Goal: Task Accomplishment & Management: Complete application form

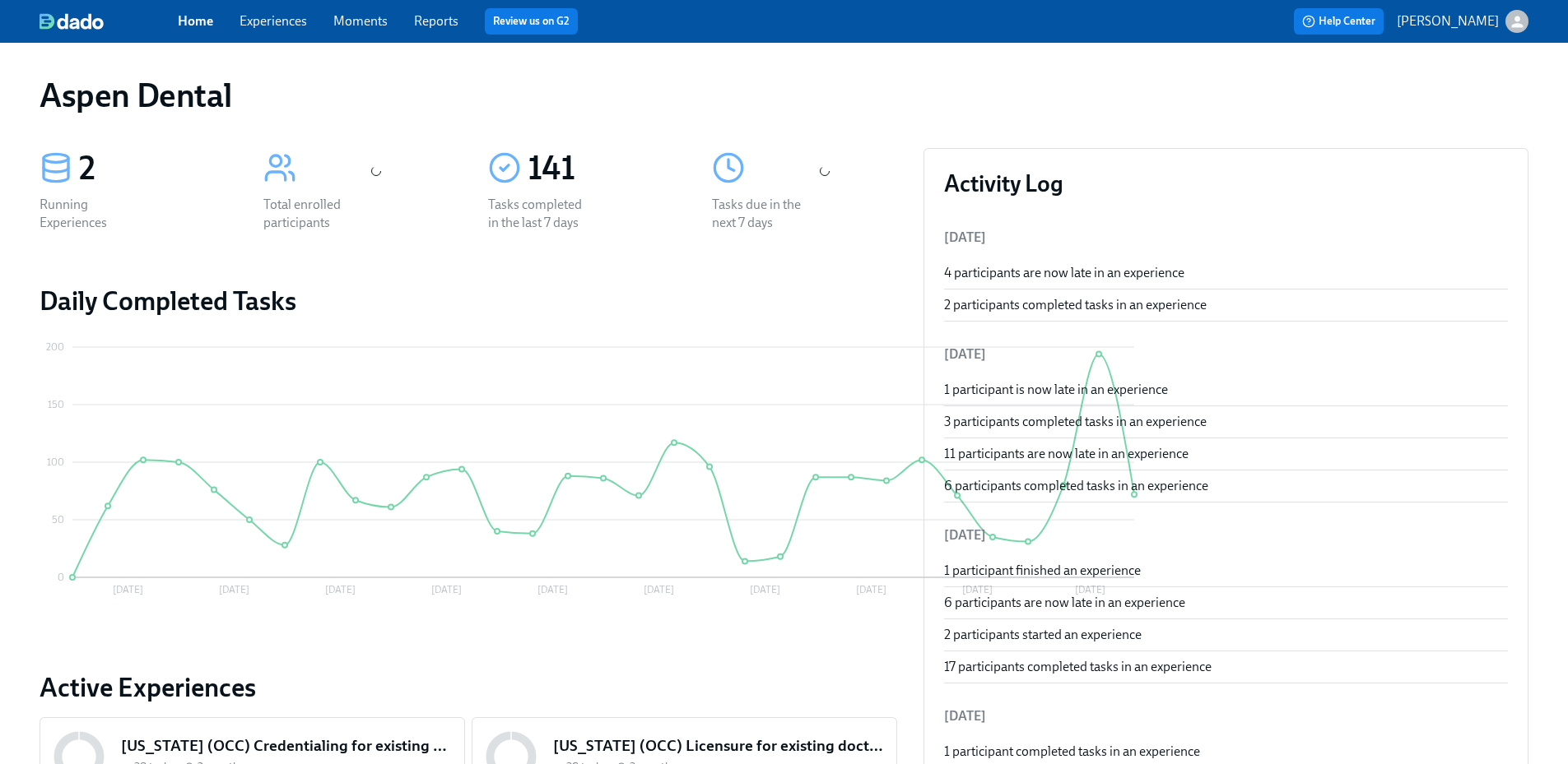
click at [433, 27] on link "Reports" at bounding box center [436, 21] width 44 height 15
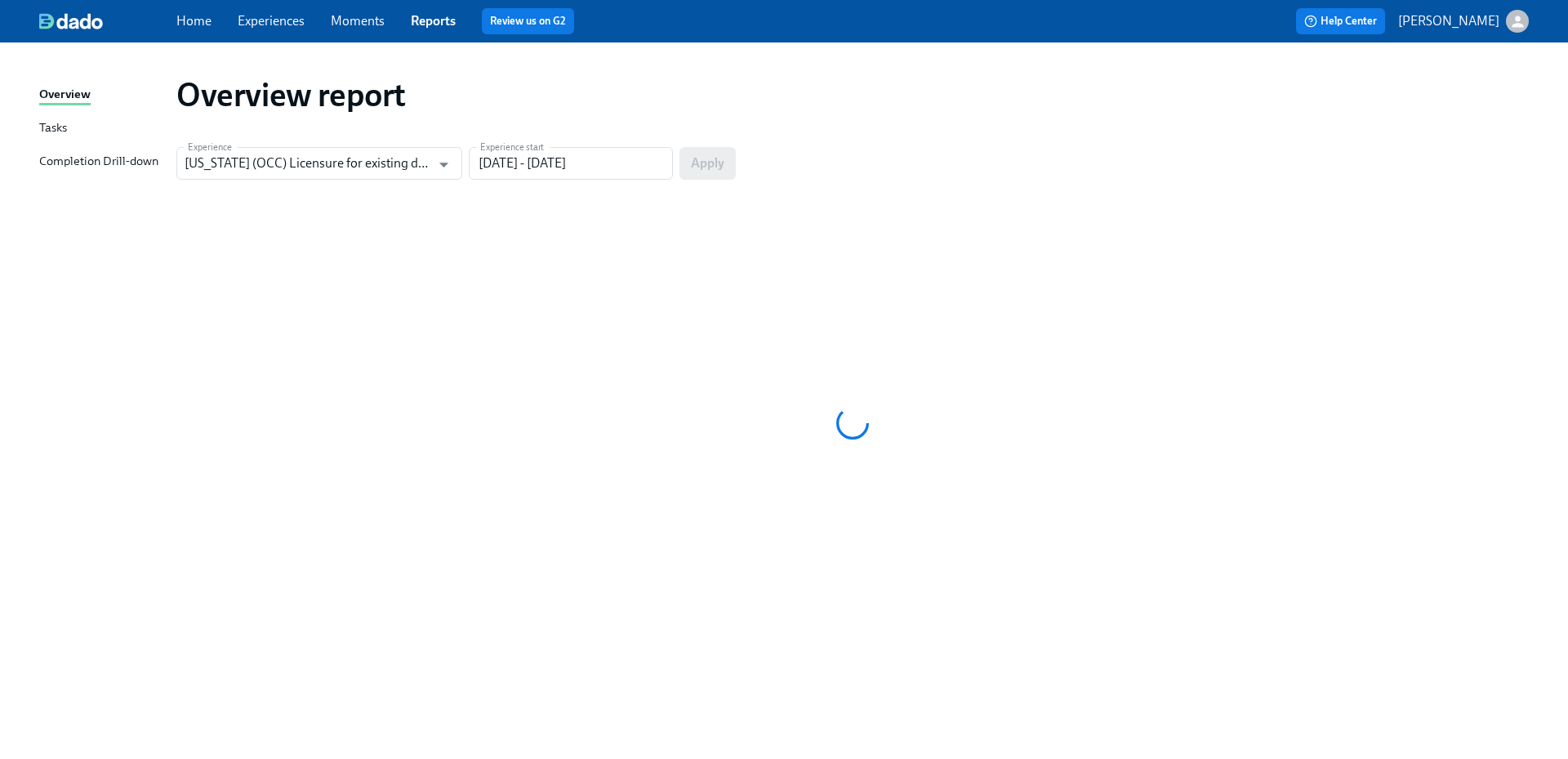
click at [147, 163] on div "Completion Drill-down" at bounding box center [98, 162] width 119 height 20
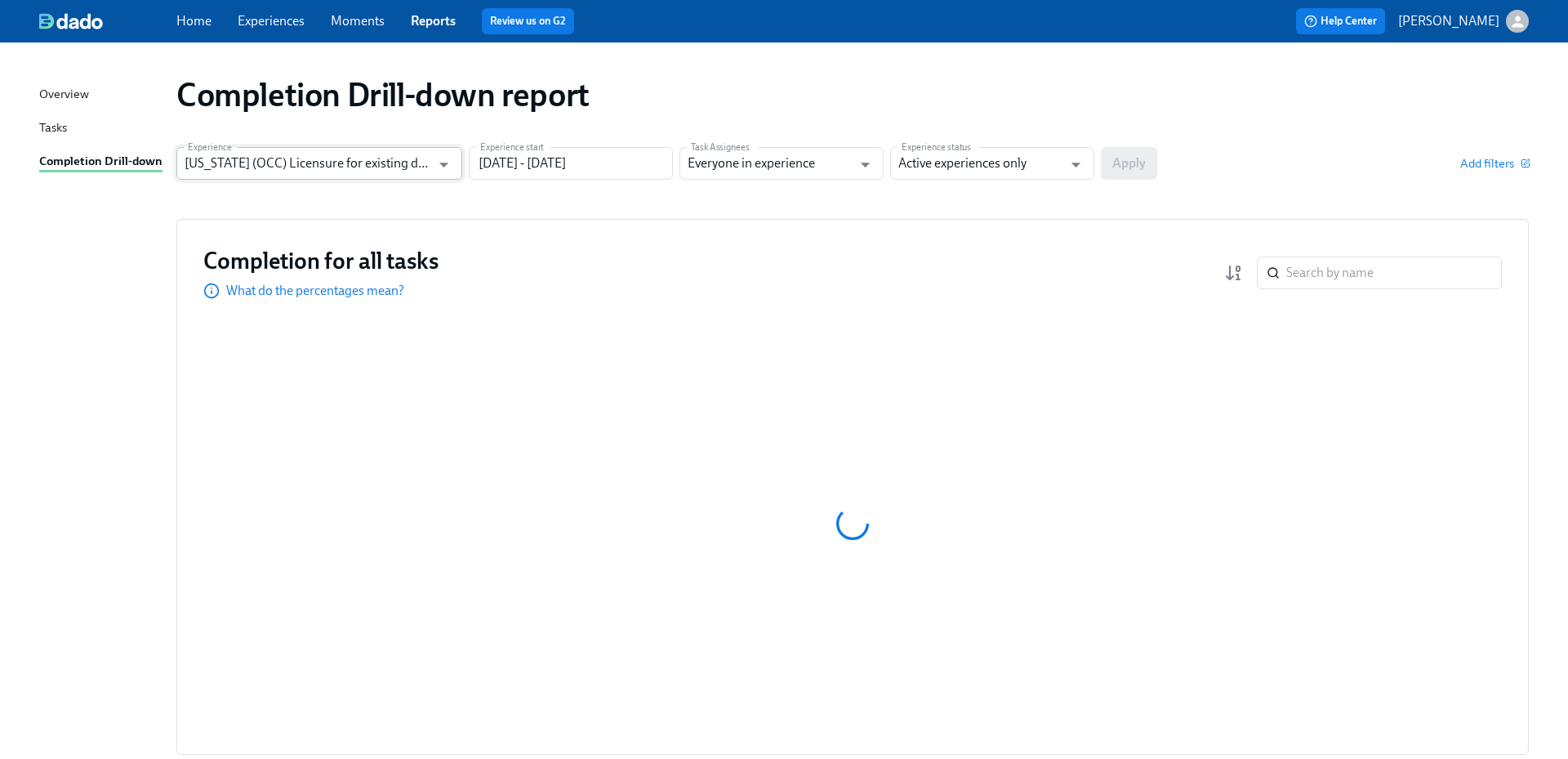
click at [315, 163] on input "[US_STATE] (OCC) Licensure for existing doctors" at bounding box center [307, 164] width 246 height 32
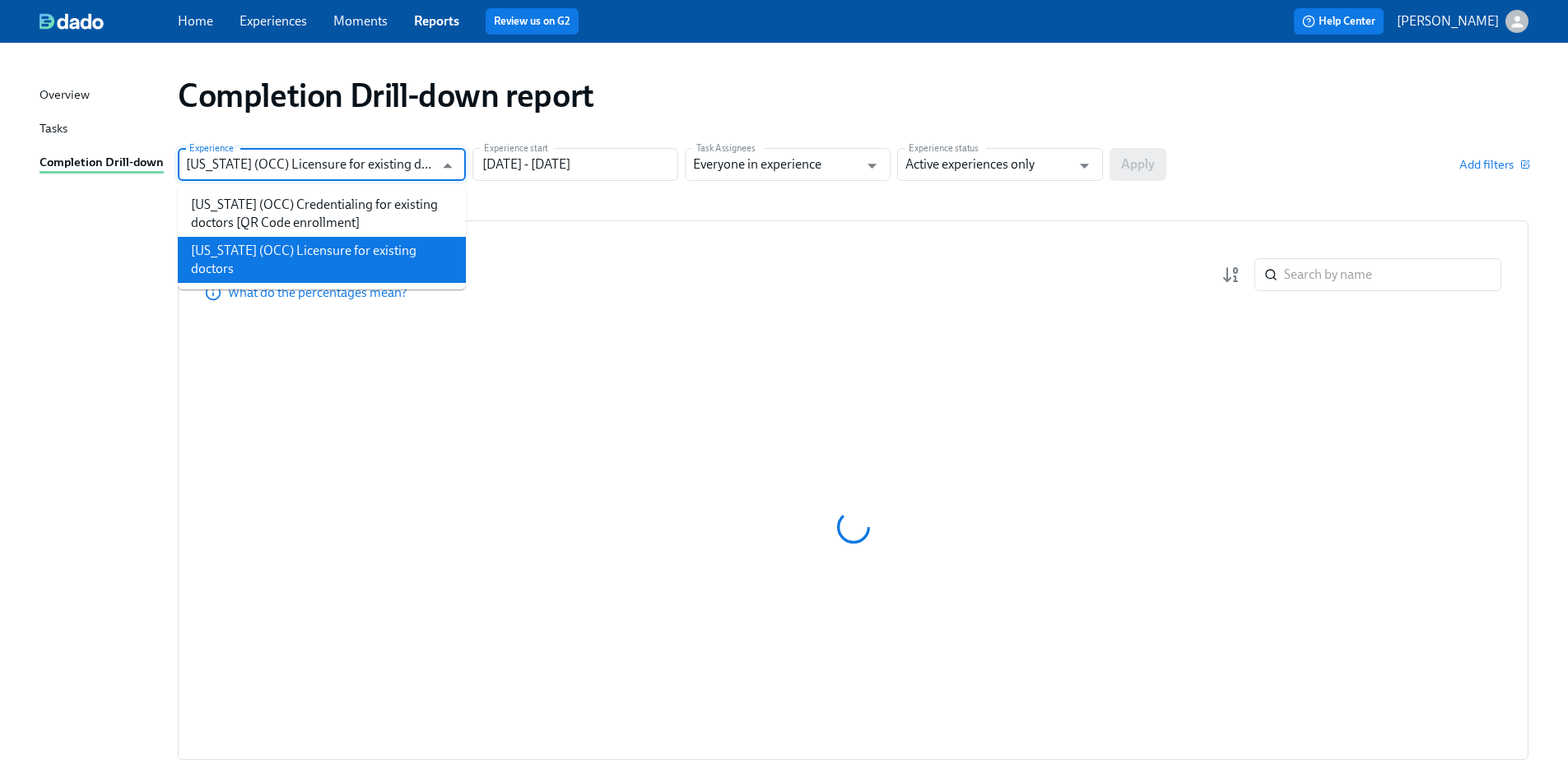
click at [317, 164] on input "[US_STATE] (OCC) Licensure for existing doctors" at bounding box center [309, 165] width 248 height 33
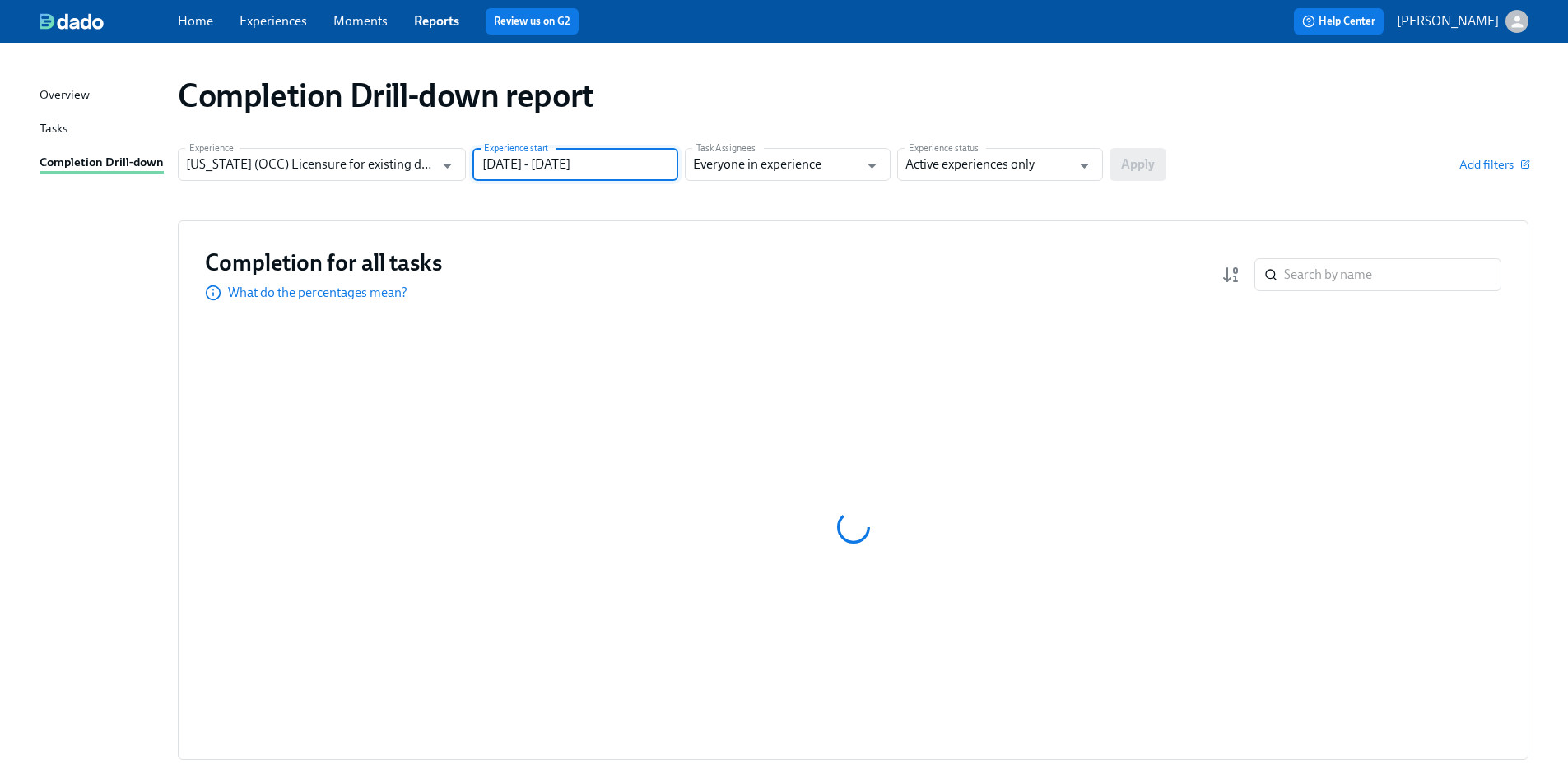
click at [511, 167] on input "[DATE] - [DATE]" at bounding box center [575, 165] width 206 height 33
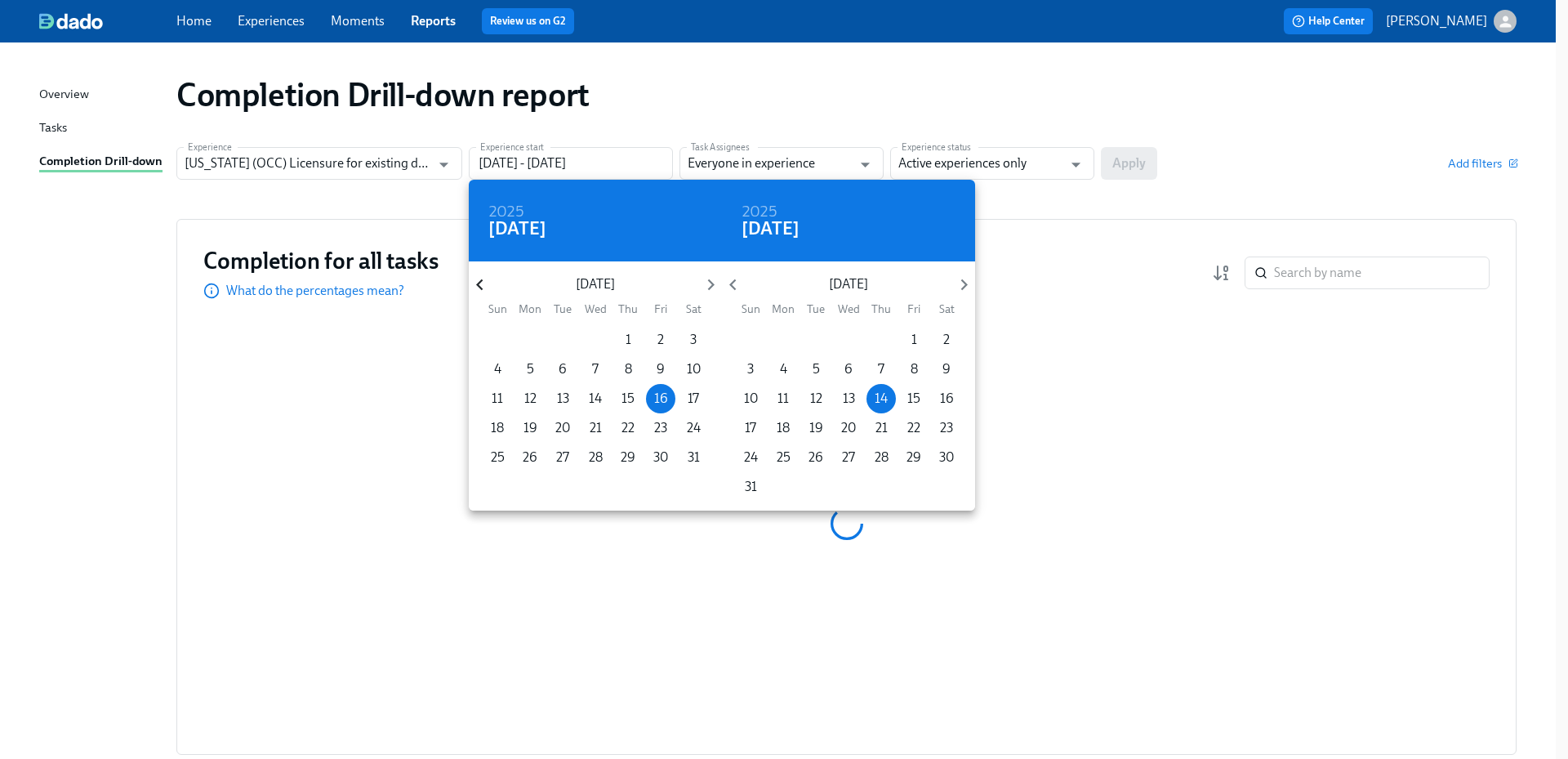
click at [481, 279] on icon "button" at bounding box center [479, 284] width 22 height 22
click at [481, 284] on icon "button" at bounding box center [479, 284] width 22 height 22
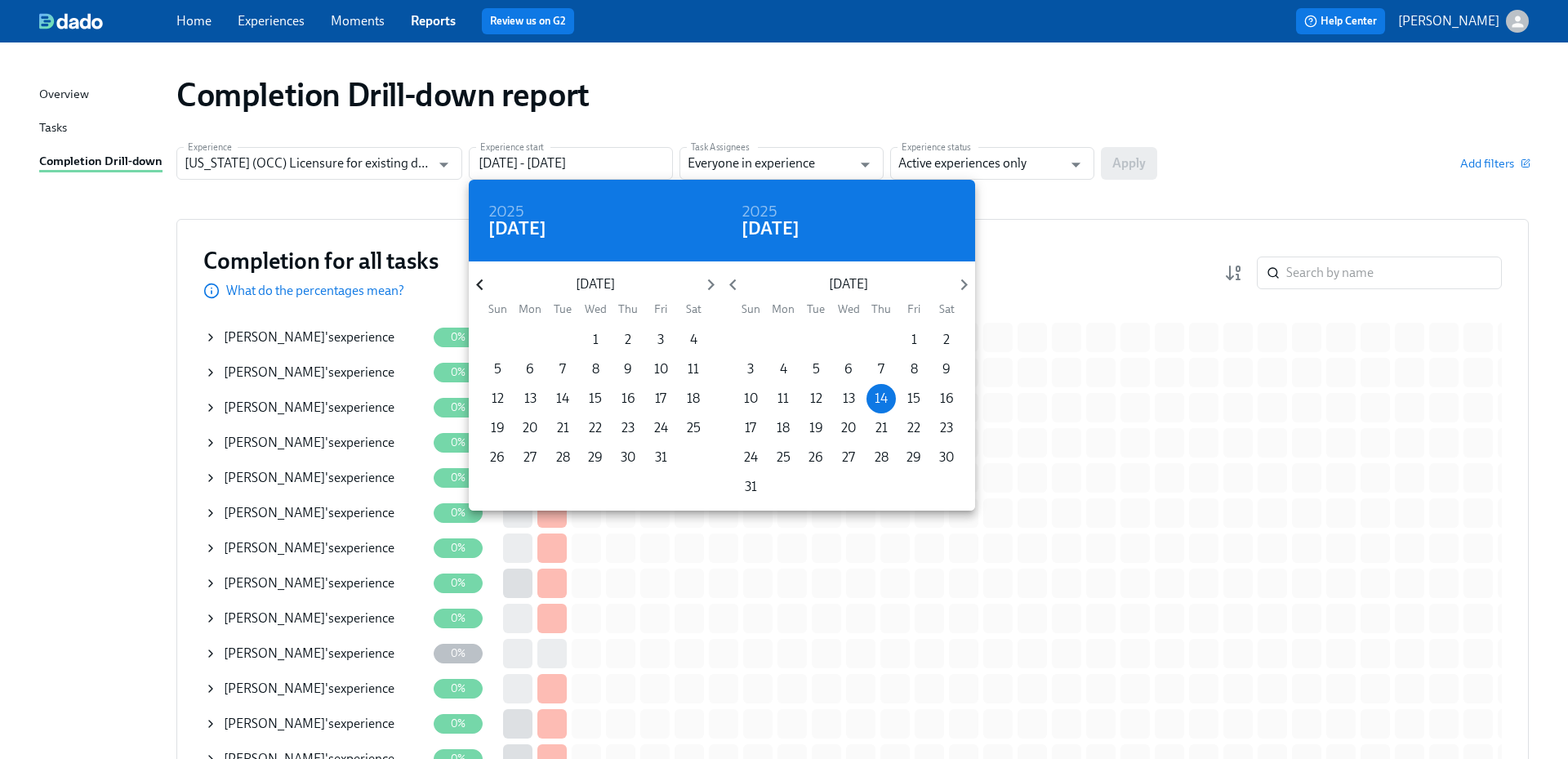
click at [481, 284] on icon "button" at bounding box center [479, 284] width 22 height 22
click at [480, 286] on icon "button" at bounding box center [479, 284] width 22 height 22
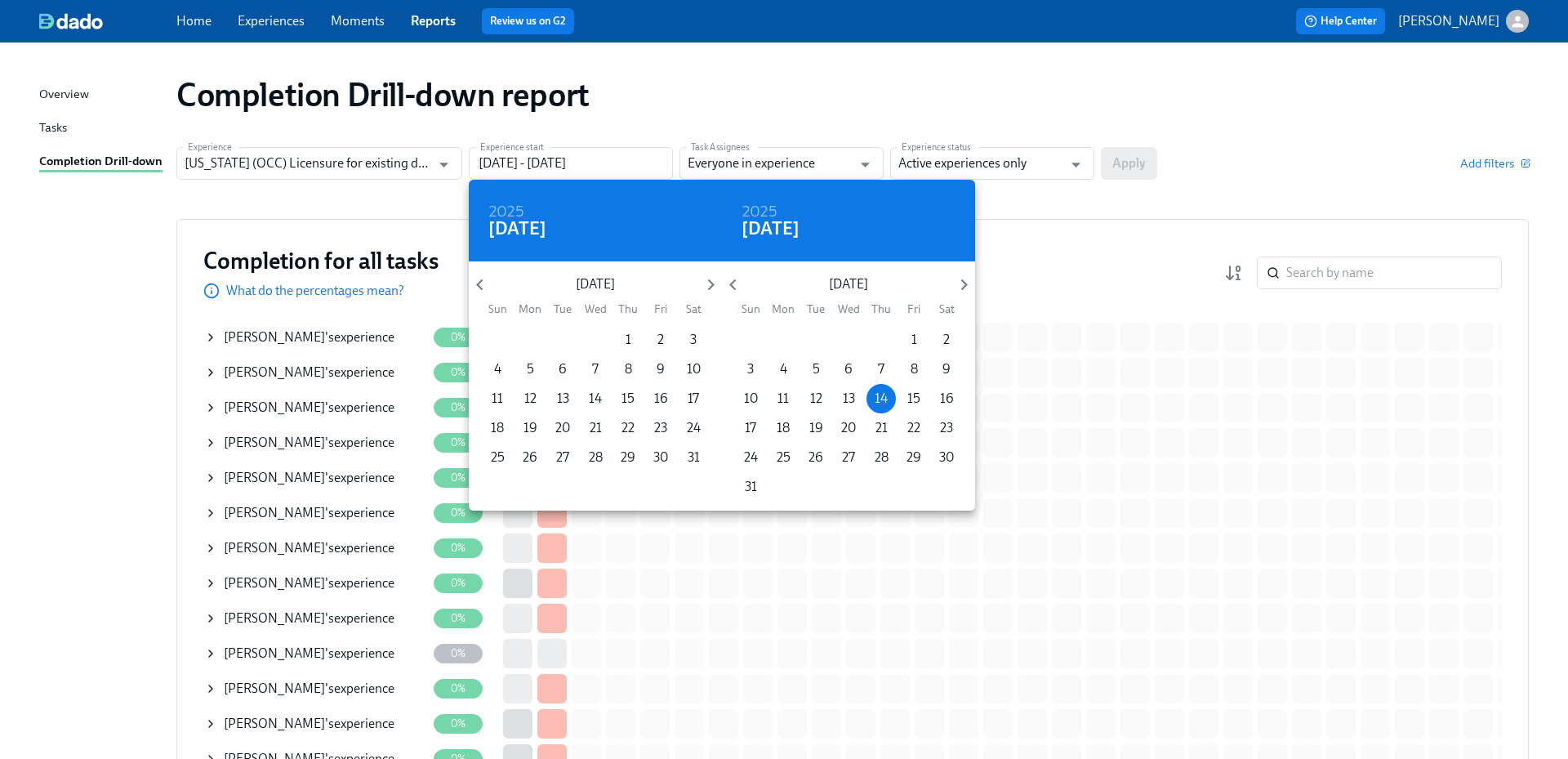
click at [632, 338] on span "1" at bounding box center [628, 340] width 29 height 18
type input "[DATE] - [DATE]"
click at [977, 171] on div at bounding box center [784, 380] width 1568 height 759
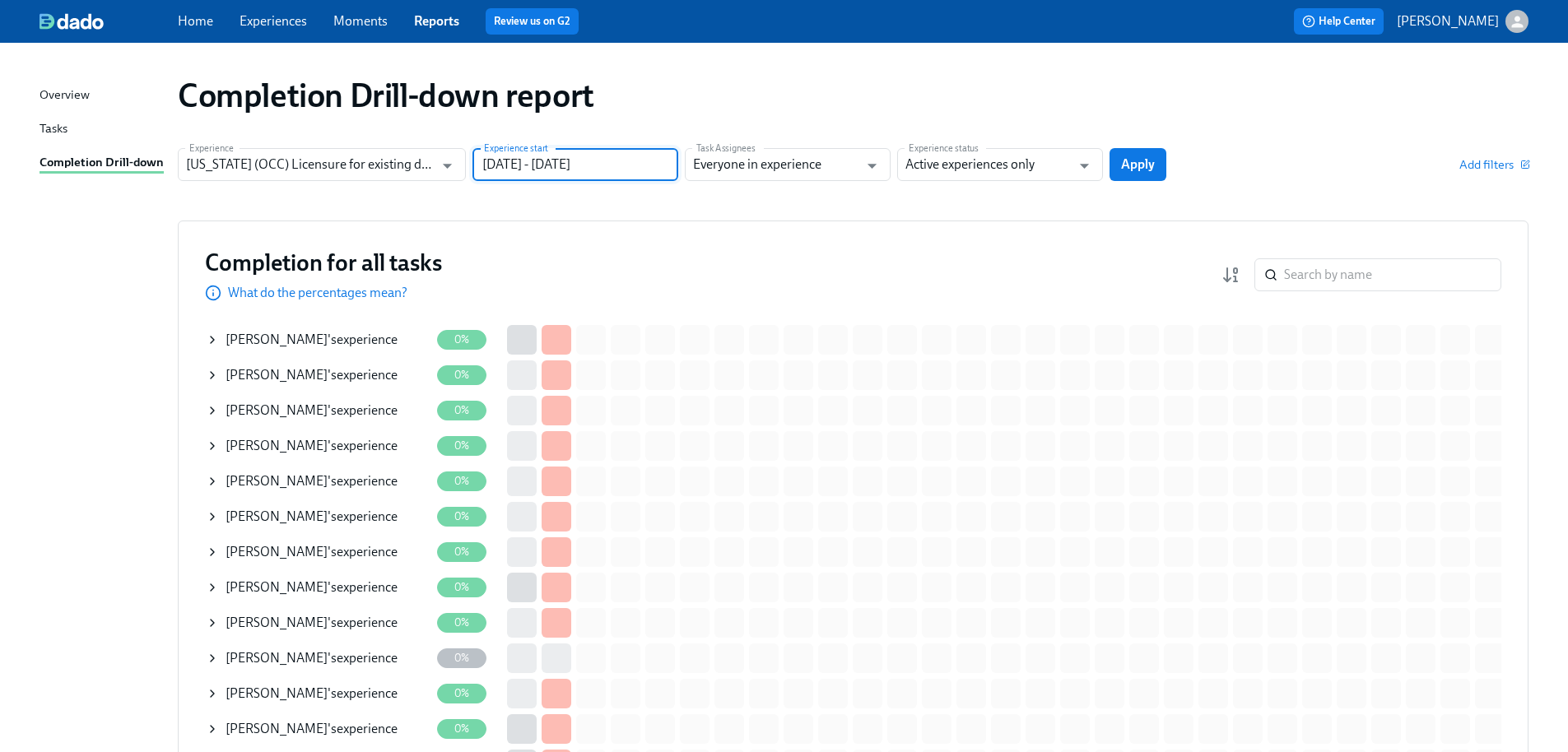
click at [999, 167] on div "2024 Thu, Aug [DATE] Mon Tue Wed Thu Fri Sat 28 29 30 31 1 2 3 4 5 6 7 8 9 10 1…" at bounding box center [784, 376] width 1568 height 752
click at [999, 167] on input "Active experiences only" at bounding box center [988, 165] width 166 height 33
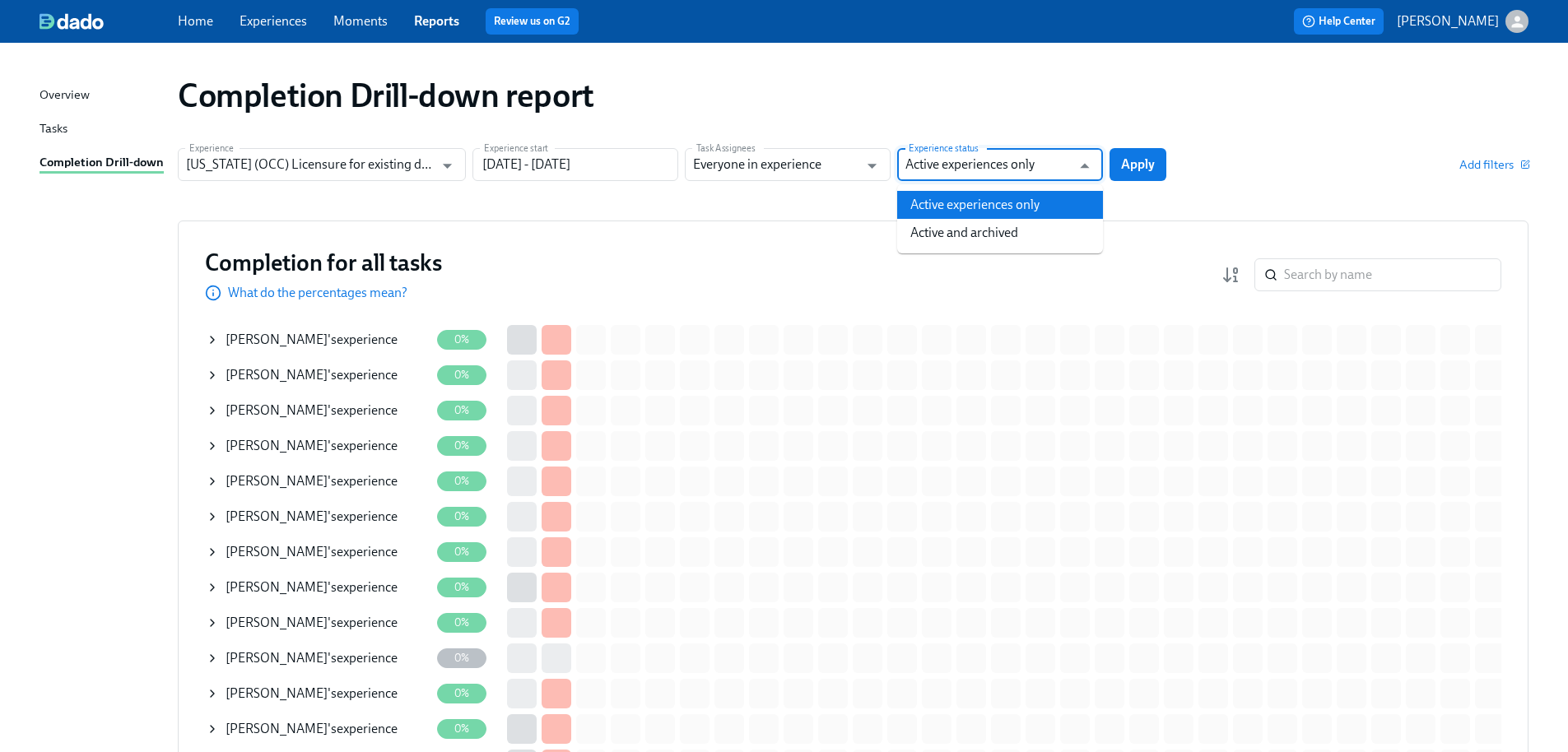
click at [997, 227] on li "Active and archived" at bounding box center [999, 233] width 206 height 28
click at [1131, 165] on span "Apply" at bounding box center [1137, 164] width 34 height 16
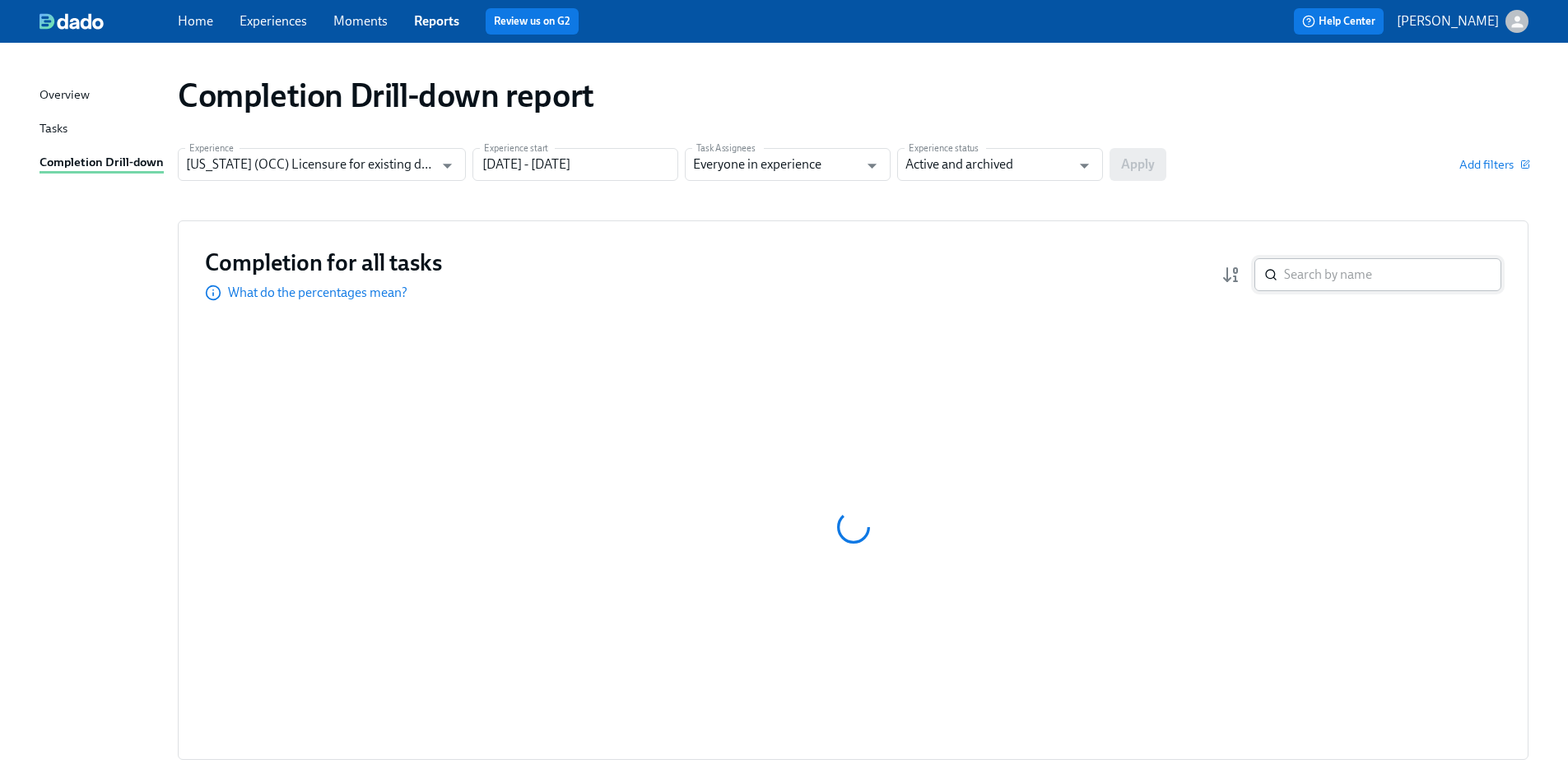
click at [1390, 273] on input "search" at bounding box center [1392, 275] width 217 height 33
click at [1398, 271] on input "search" at bounding box center [1392, 275] width 217 height 33
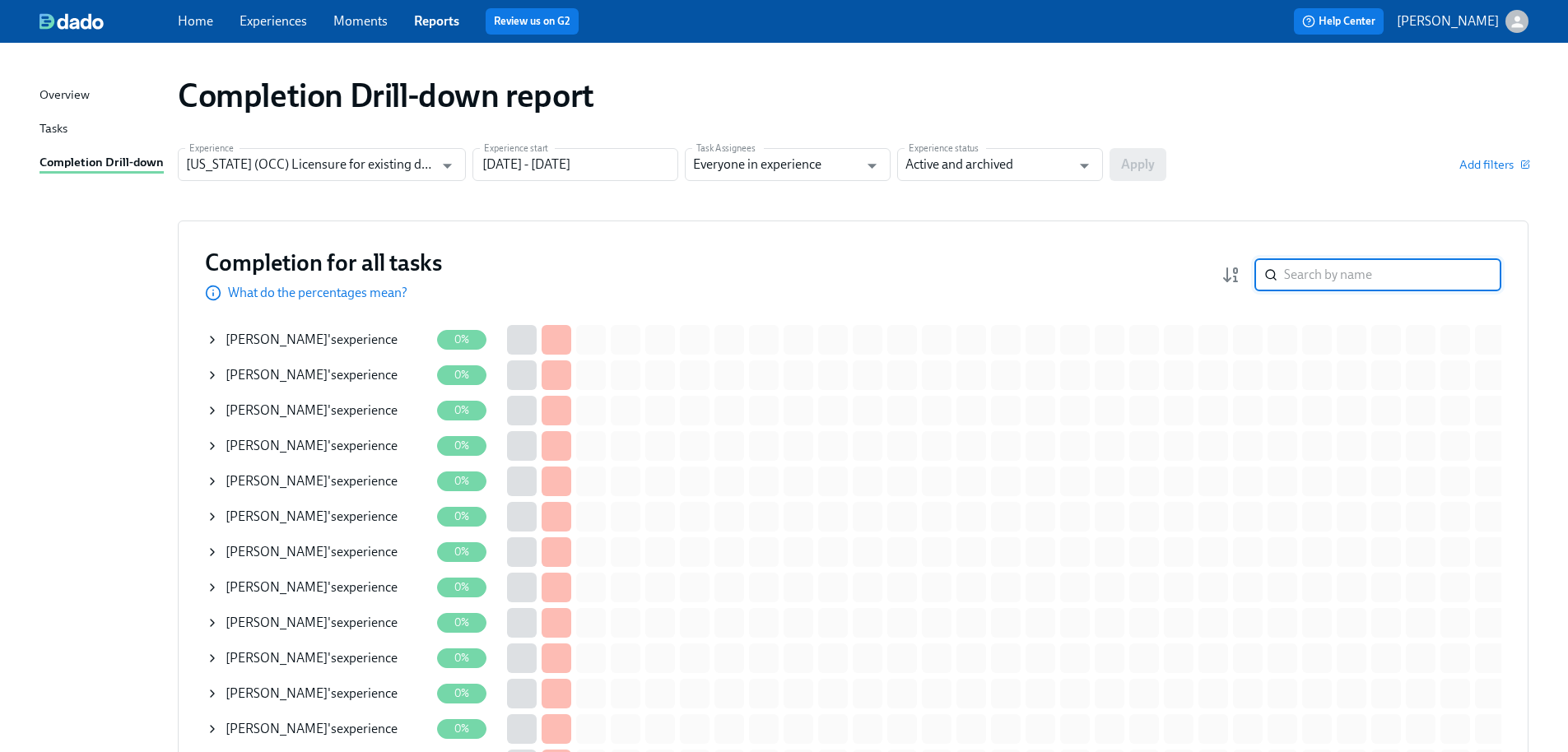
click at [1398, 278] on input "search" at bounding box center [1392, 275] width 217 height 33
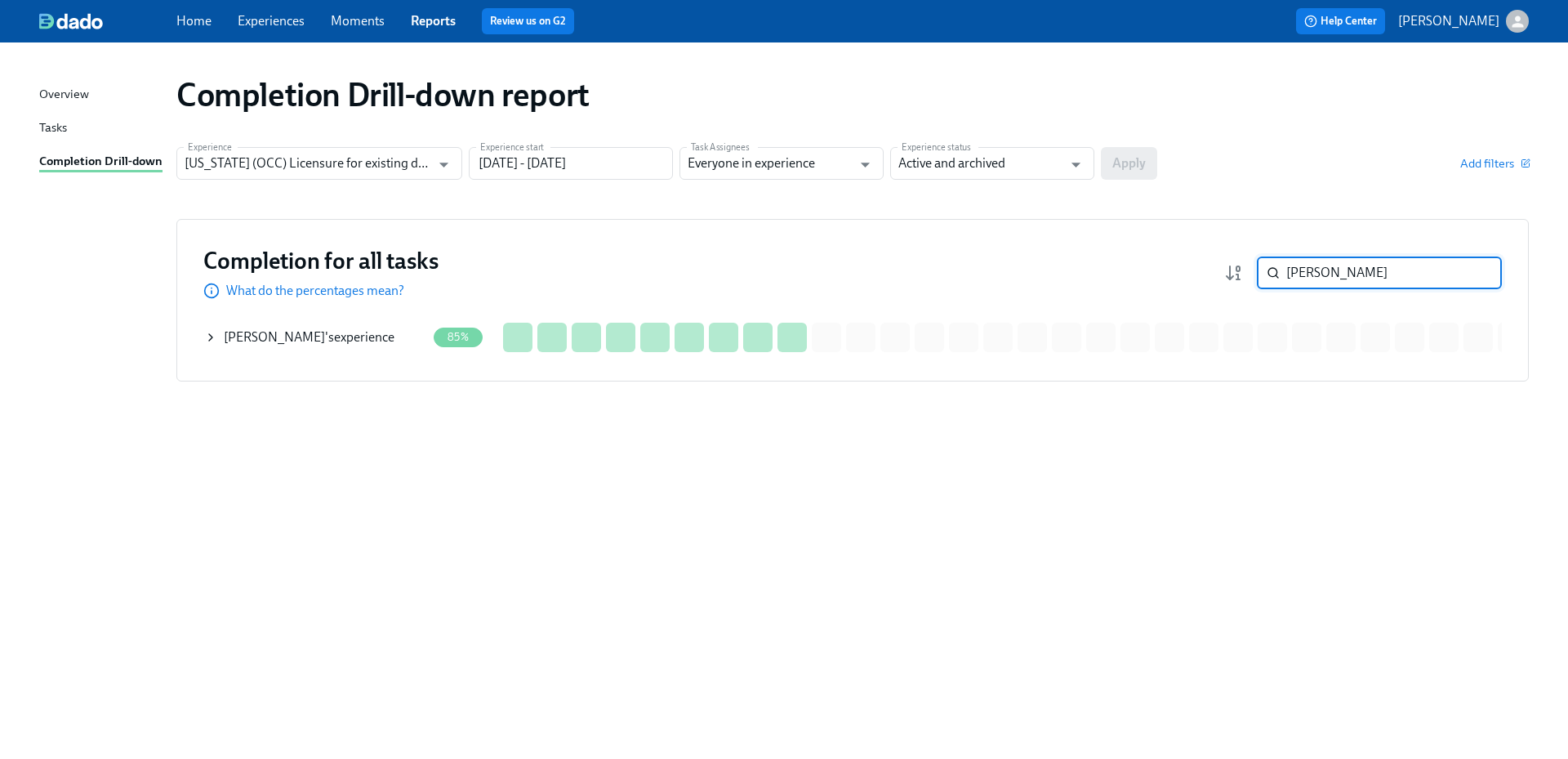
type input "[PERSON_NAME]"
click at [366, 346] on div "[PERSON_NAME] 's experience" at bounding box center [316, 338] width 223 height 32
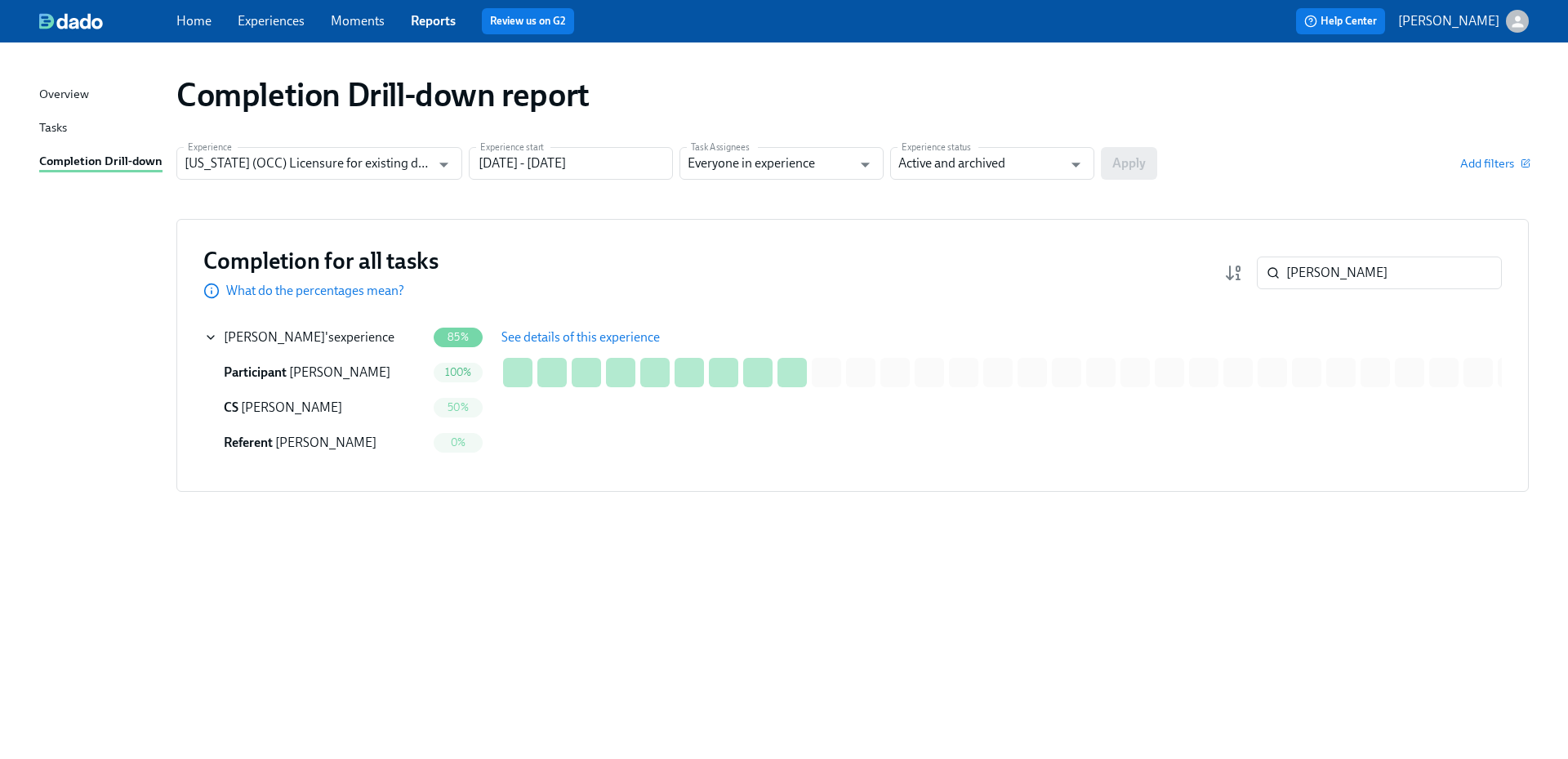
click at [569, 329] on span "See details of this experience" at bounding box center [580, 337] width 159 height 16
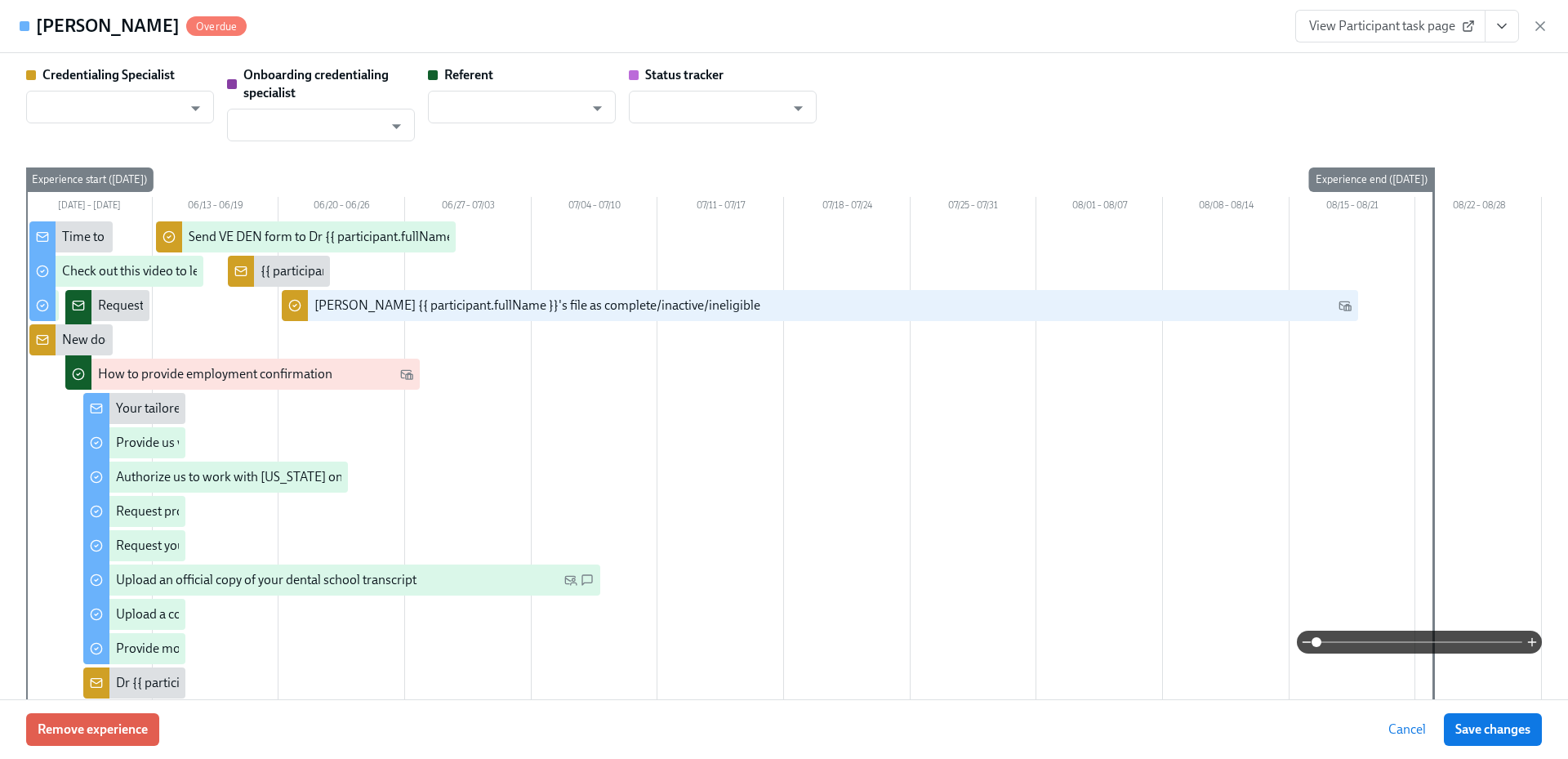
type input "[PERSON_NAME]"
click at [1348, 25] on span "View Participant task page" at bounding box center [1390, 26] width 163 height 16
click at [1377, 28] on span "View Participant task page" at bounding box center [1390, 26] width 163 height 16
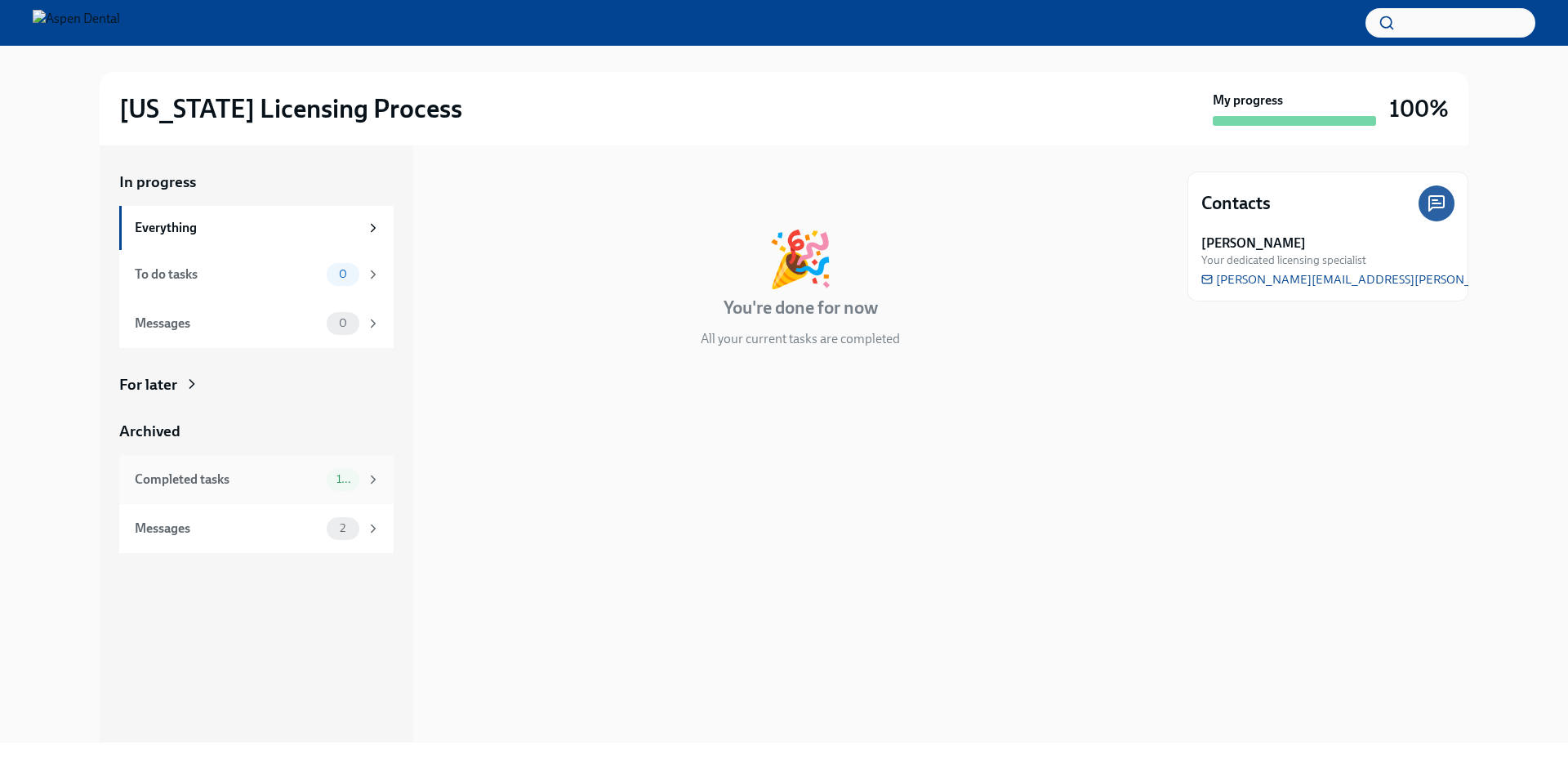
click at [245, 474] on div "Completed tasks" at bounding box center [227, 479] width 185 height 18
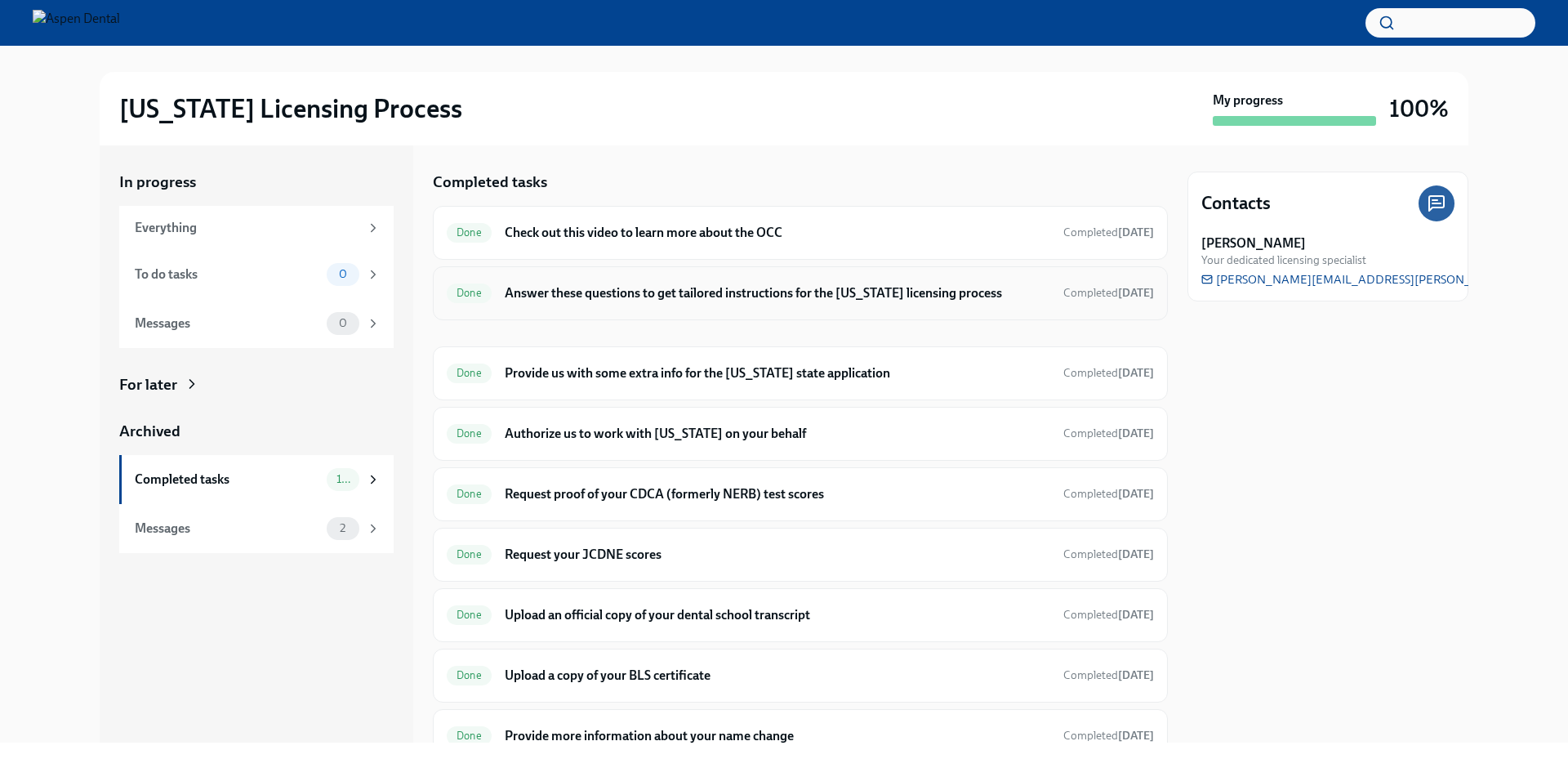
click at [663, 288] on h6 "Answer these questions to get tailored instructions for the [US_STATE] licensin…" at bounding box center [778, 293] width 546 height 18
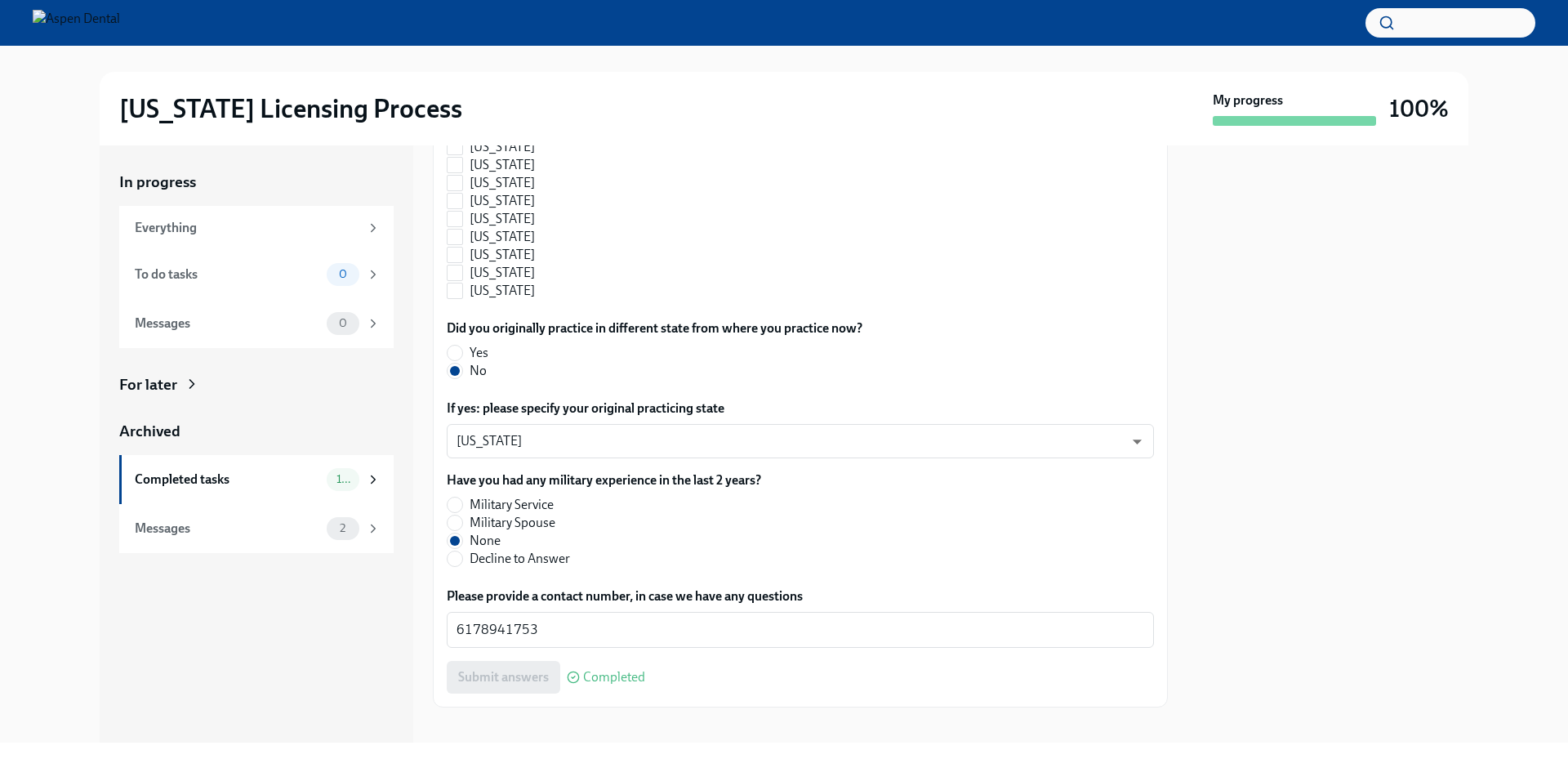
scroll to position [1719, 0]
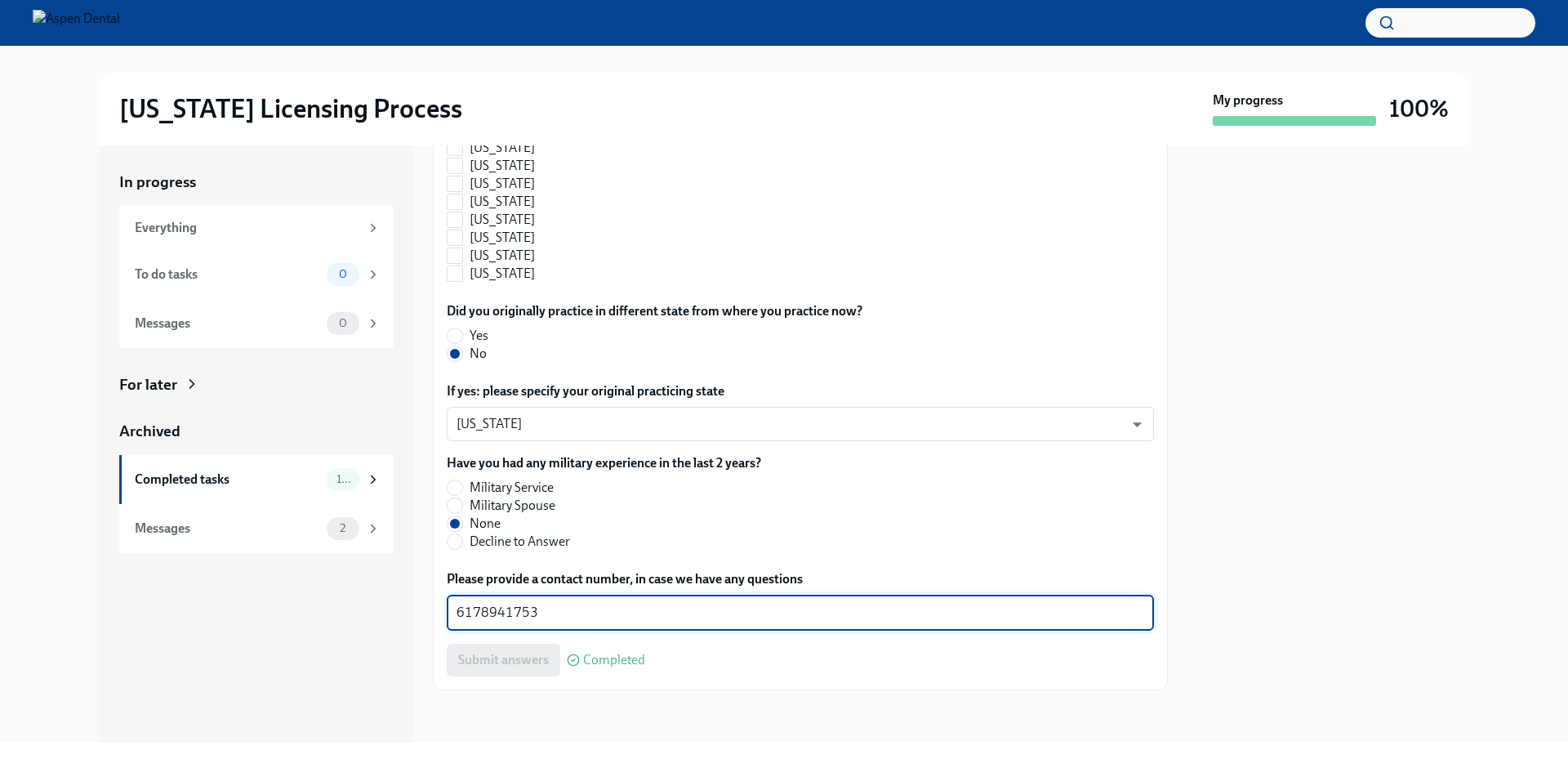
drag, startPoint x: 552, startPoint y: 607, endPoint x: 439, endPoint y: 607, distance: 113.0
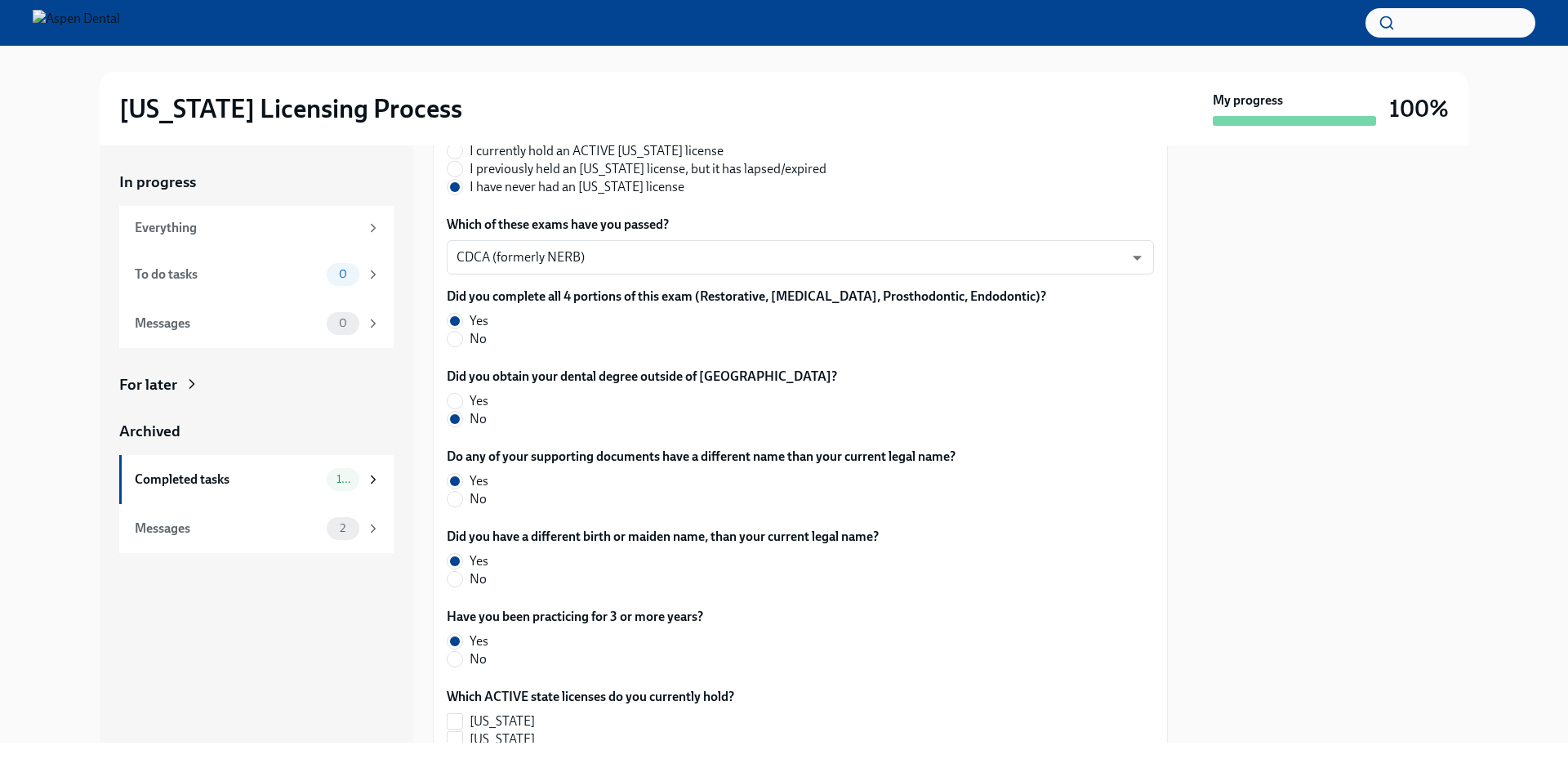
scroll to position [329, 0]
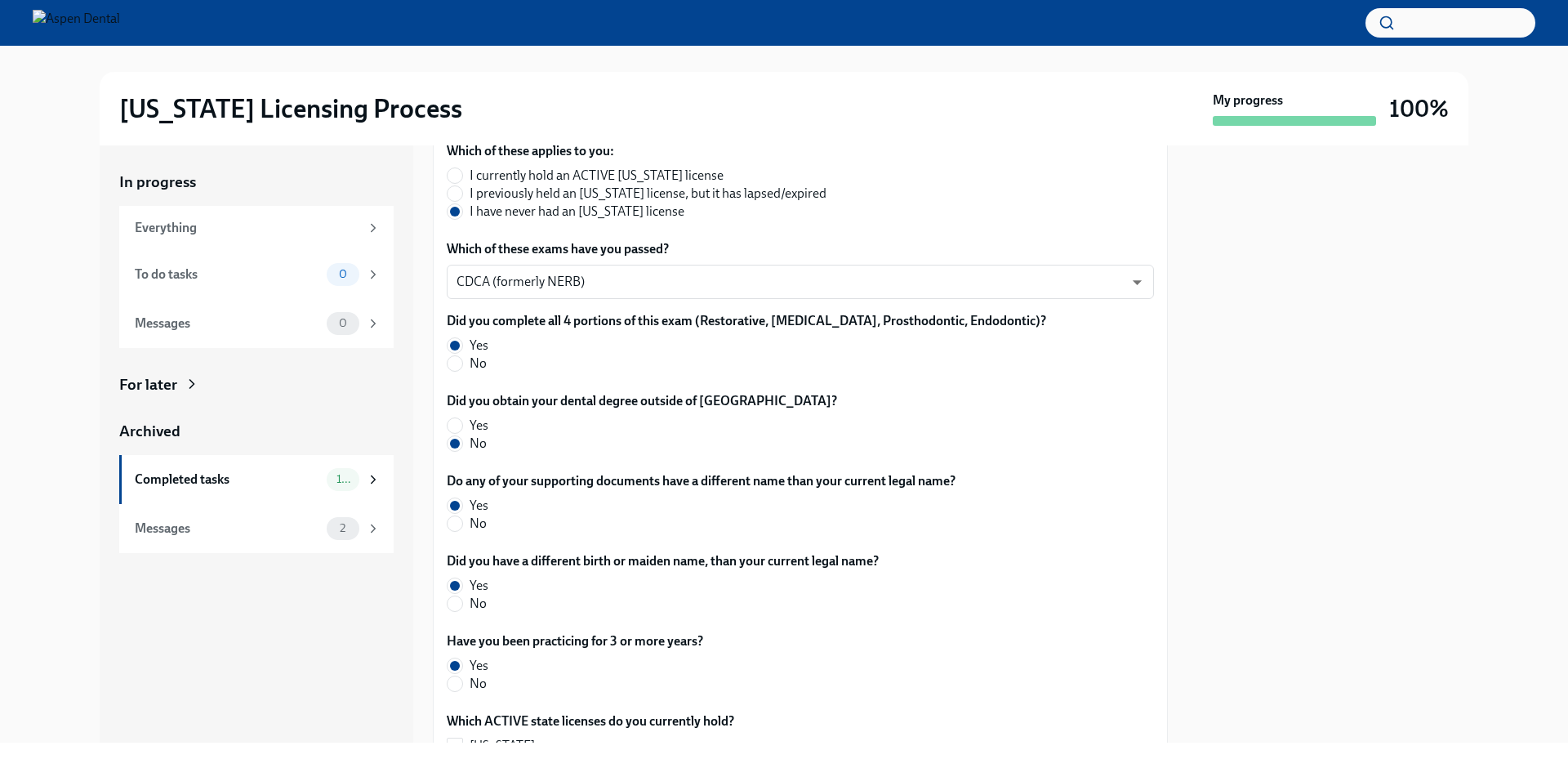
click at [1510, 261] on div "In progress Everything To do tasks 0 Messages 0 For later Archived Completed ta…" at bounding box center [784, 444] width 1516 height 597
click at [78, 470] on div "In progress Everything To do tasks 0 Messages 0 For later Archived Completed ta…" at bounding box center [784, 444] width 1516 height 597
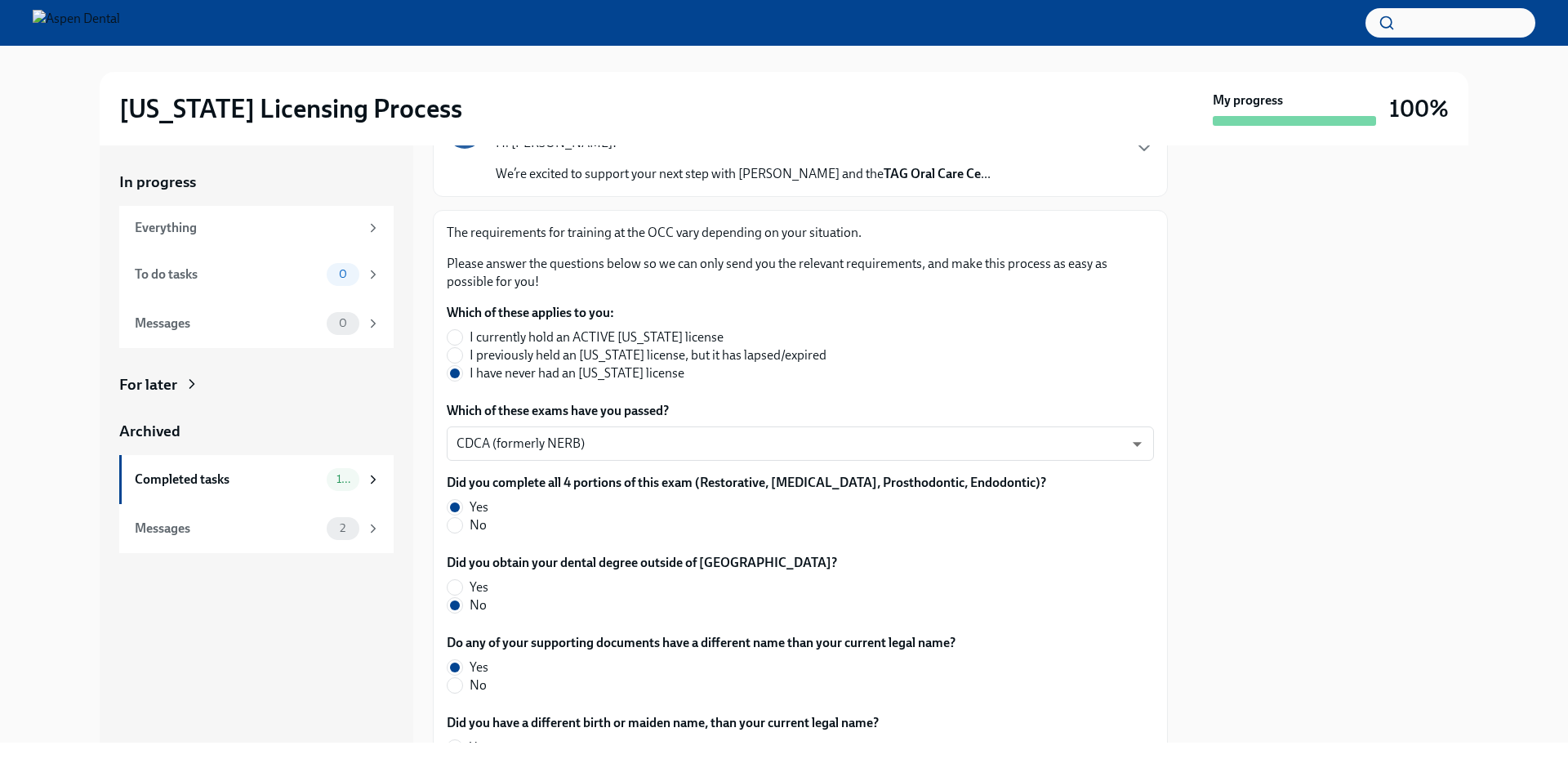
scroll to position [0, 0]
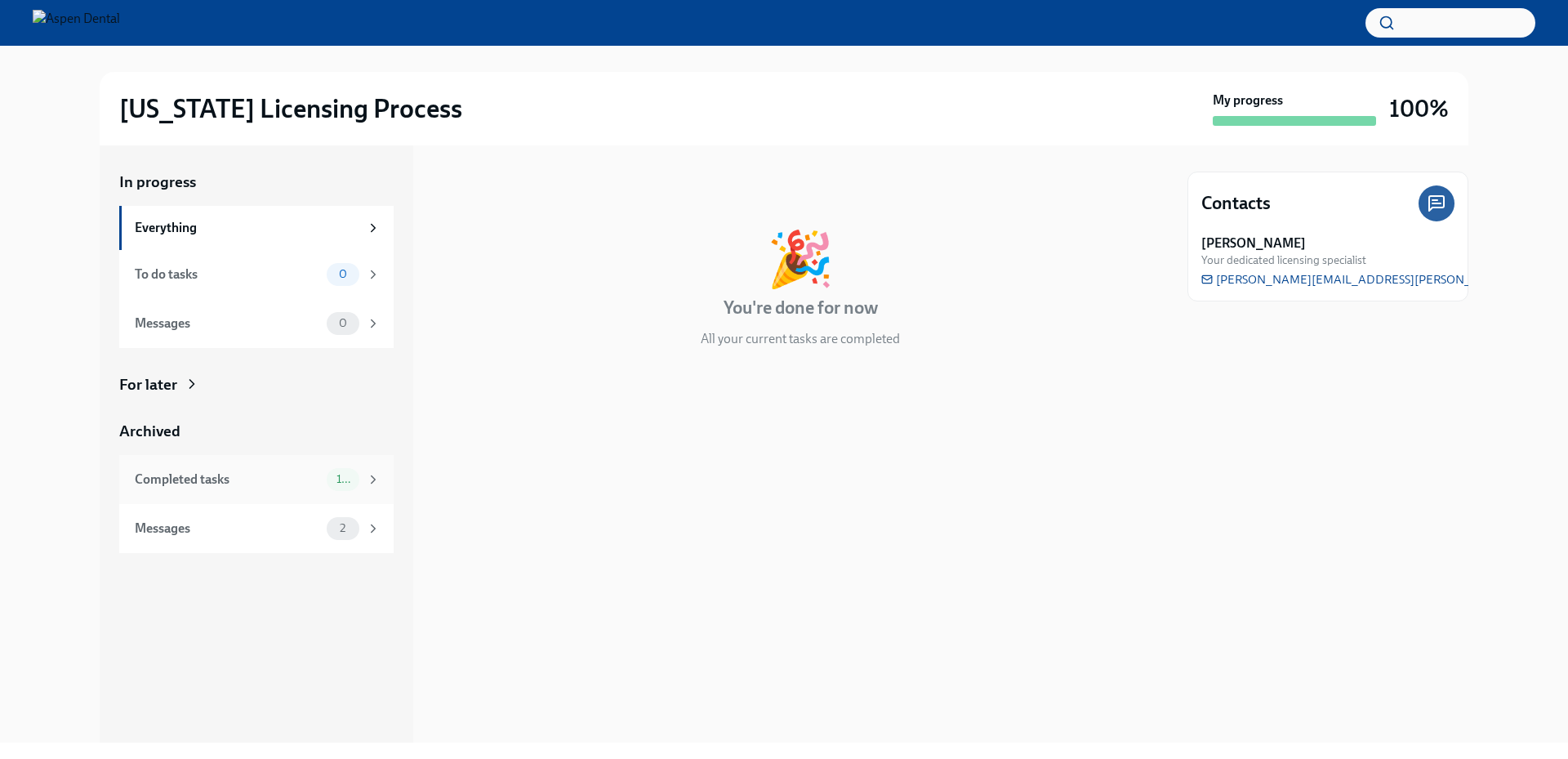
click at [254, 492] on div "Completed tasks 10" at bounding box center [256, 480] width 275 height 49
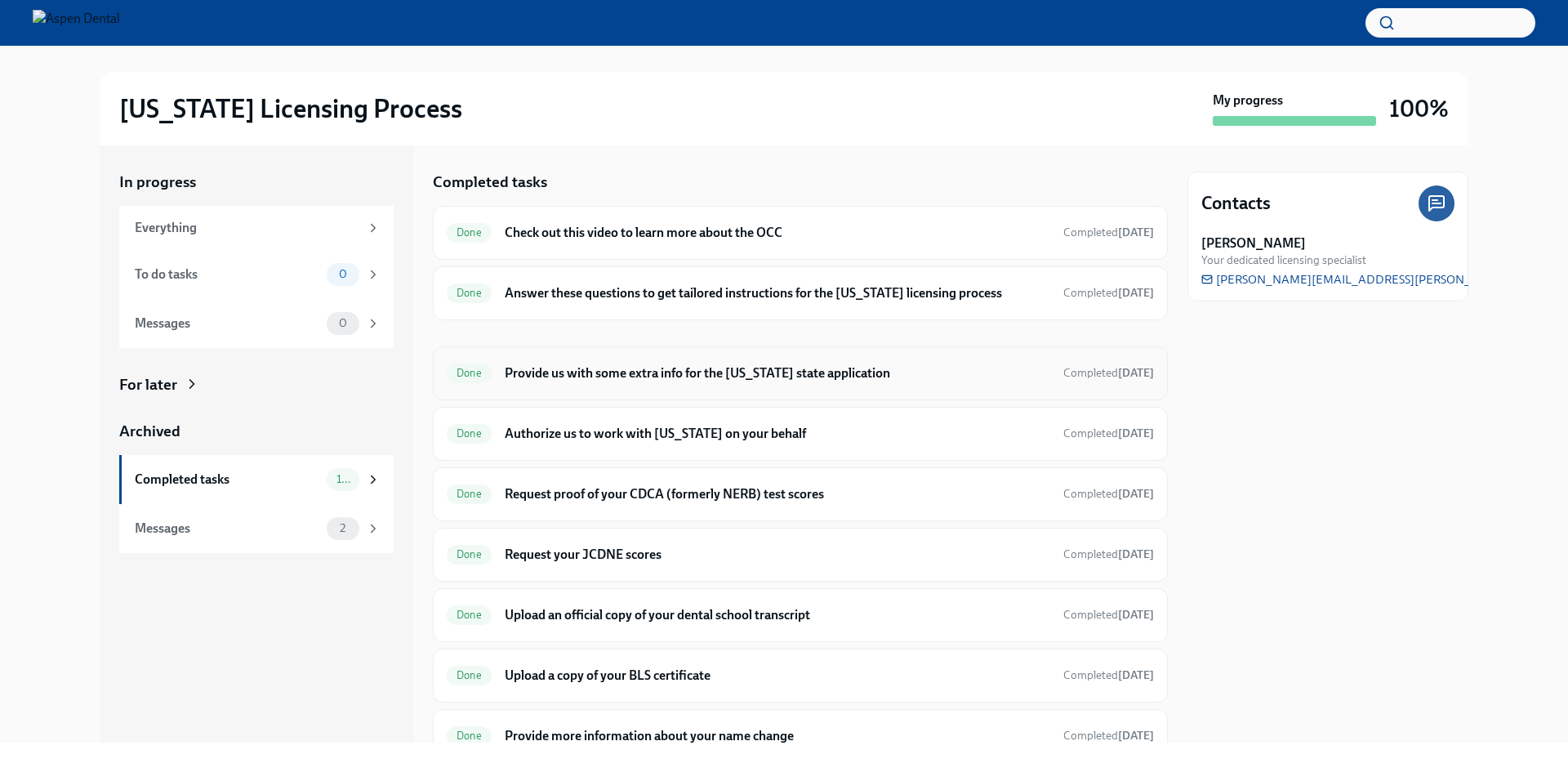
click at [664, 366] on h6 "Provide us with some extra info for the [US_STATE] state application" at bounding box center [778, 373] width 546 height 18
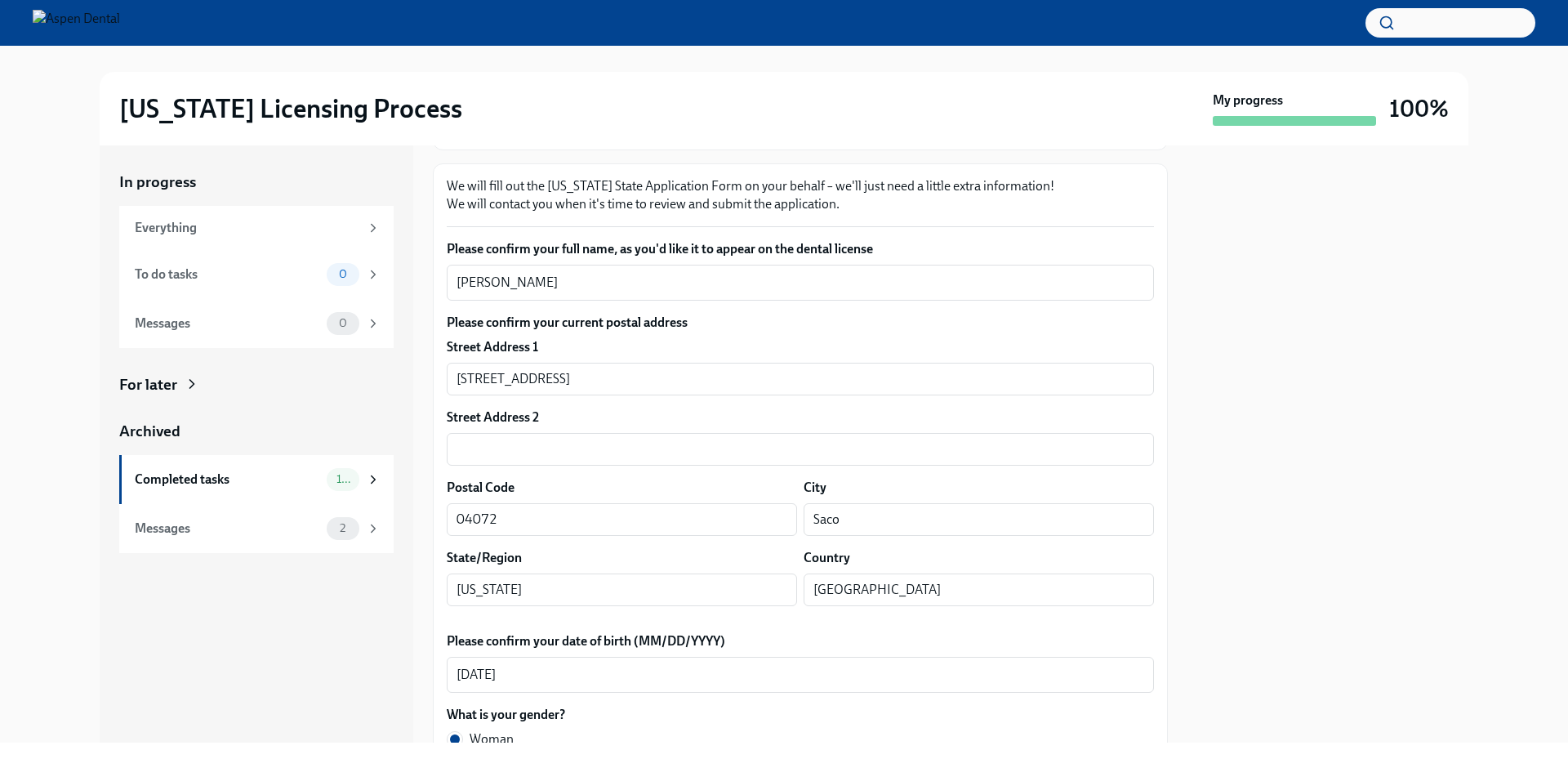
scroll to position [164, 0]
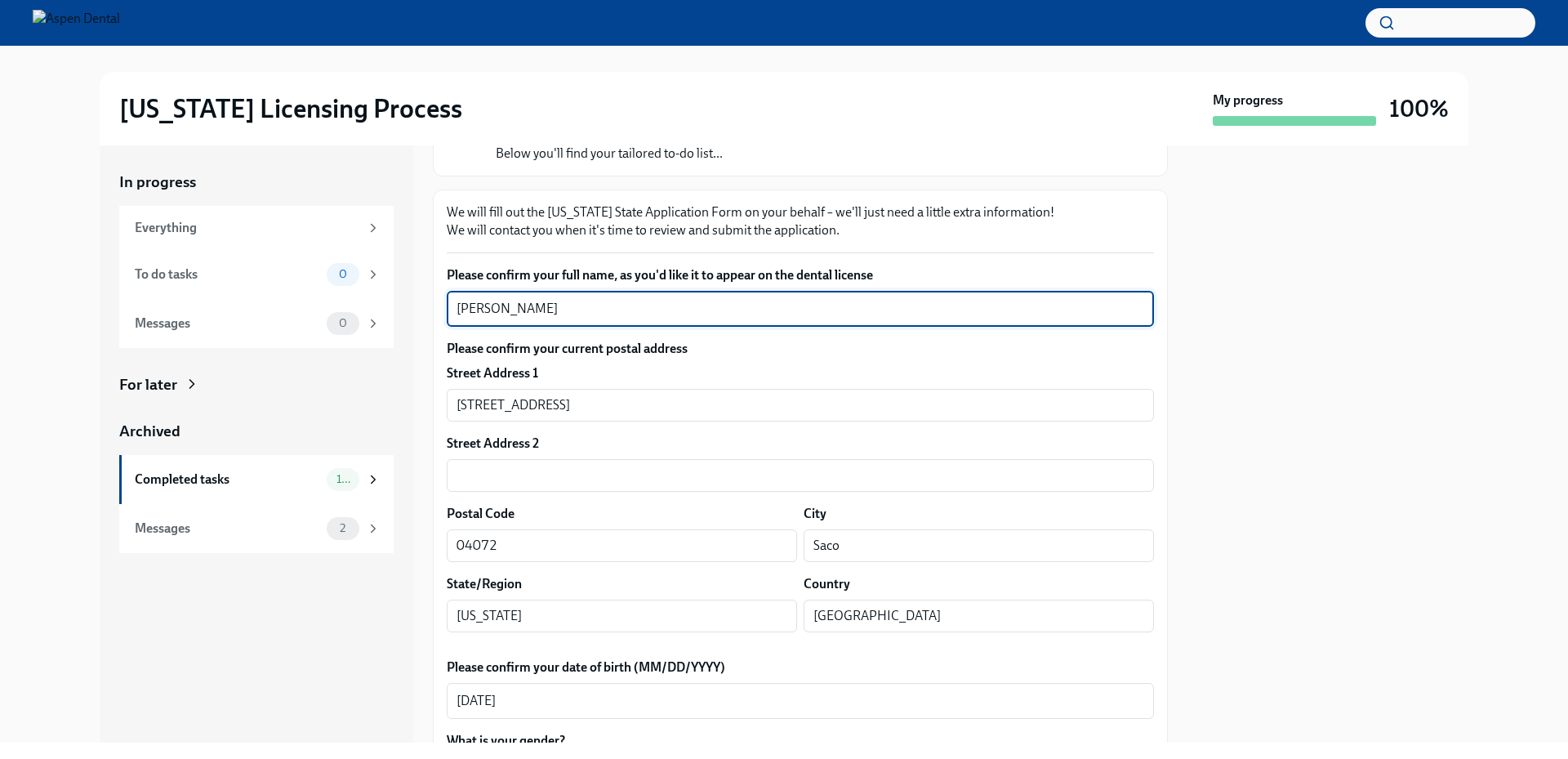
drag, startPoint x: 542, startPoint y: 308, endPoint x: 440, endPoint y: 303, distance: 102.1
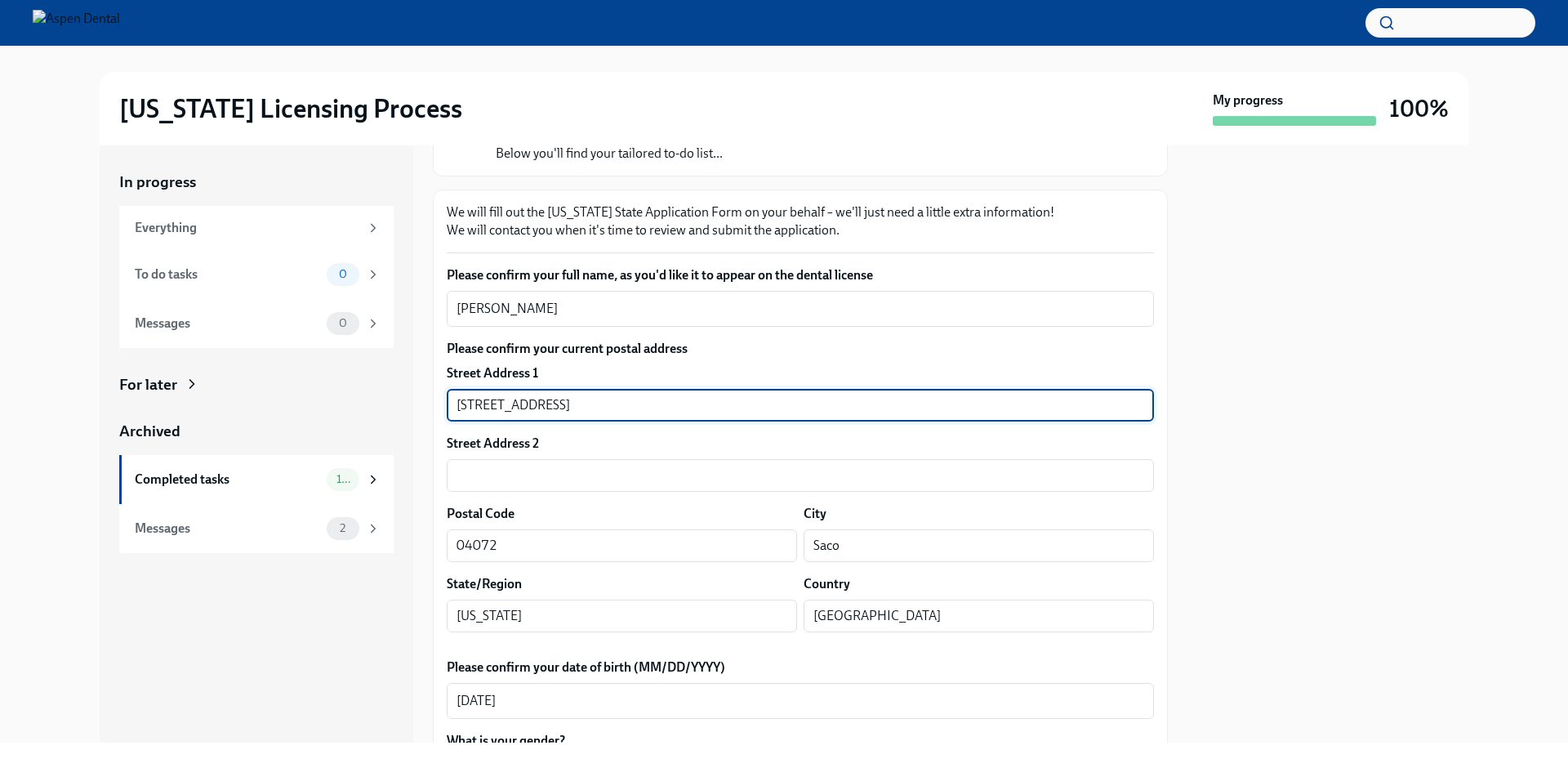
drag, startPoint x: 600, startPoint y: 407, endPoint x: 437, endPoint y: 406, distance: 163.0
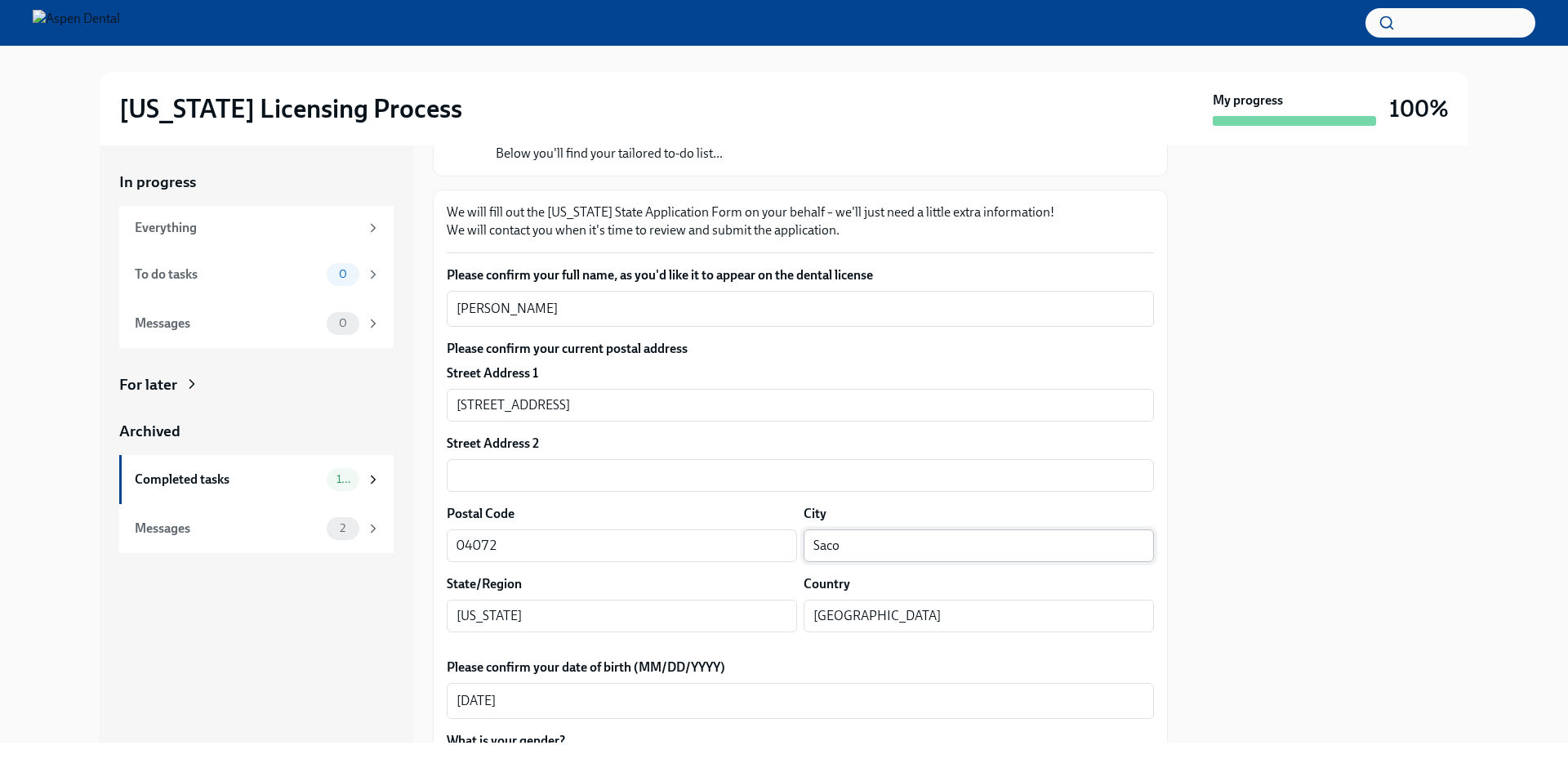
click at [814, 540] on input "Saco" at bounding box center [978, 546] width 351 height 32
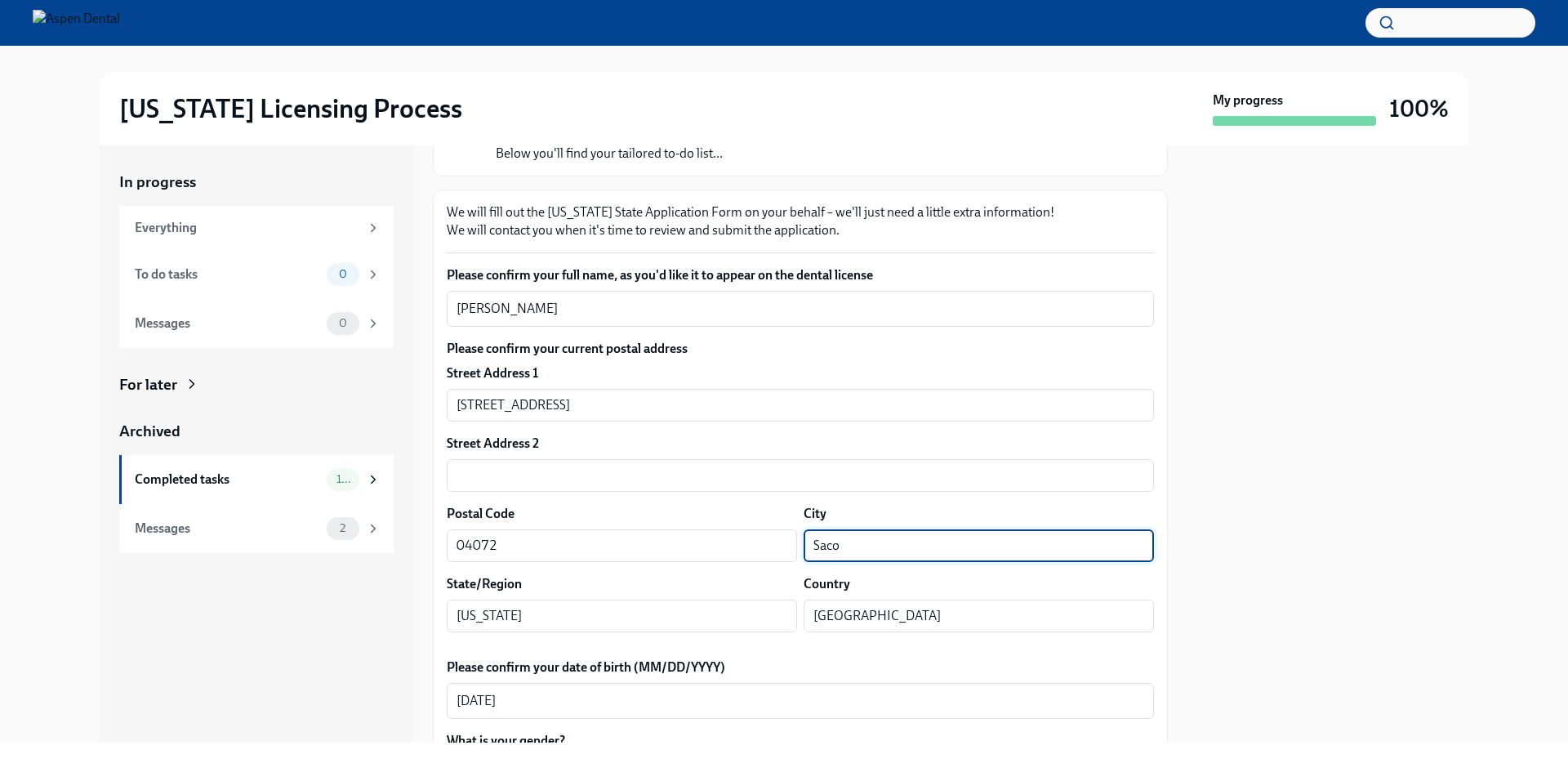
click at [814, 540] on input "Saco" at bounding box center [978, 546] width 351 height 32
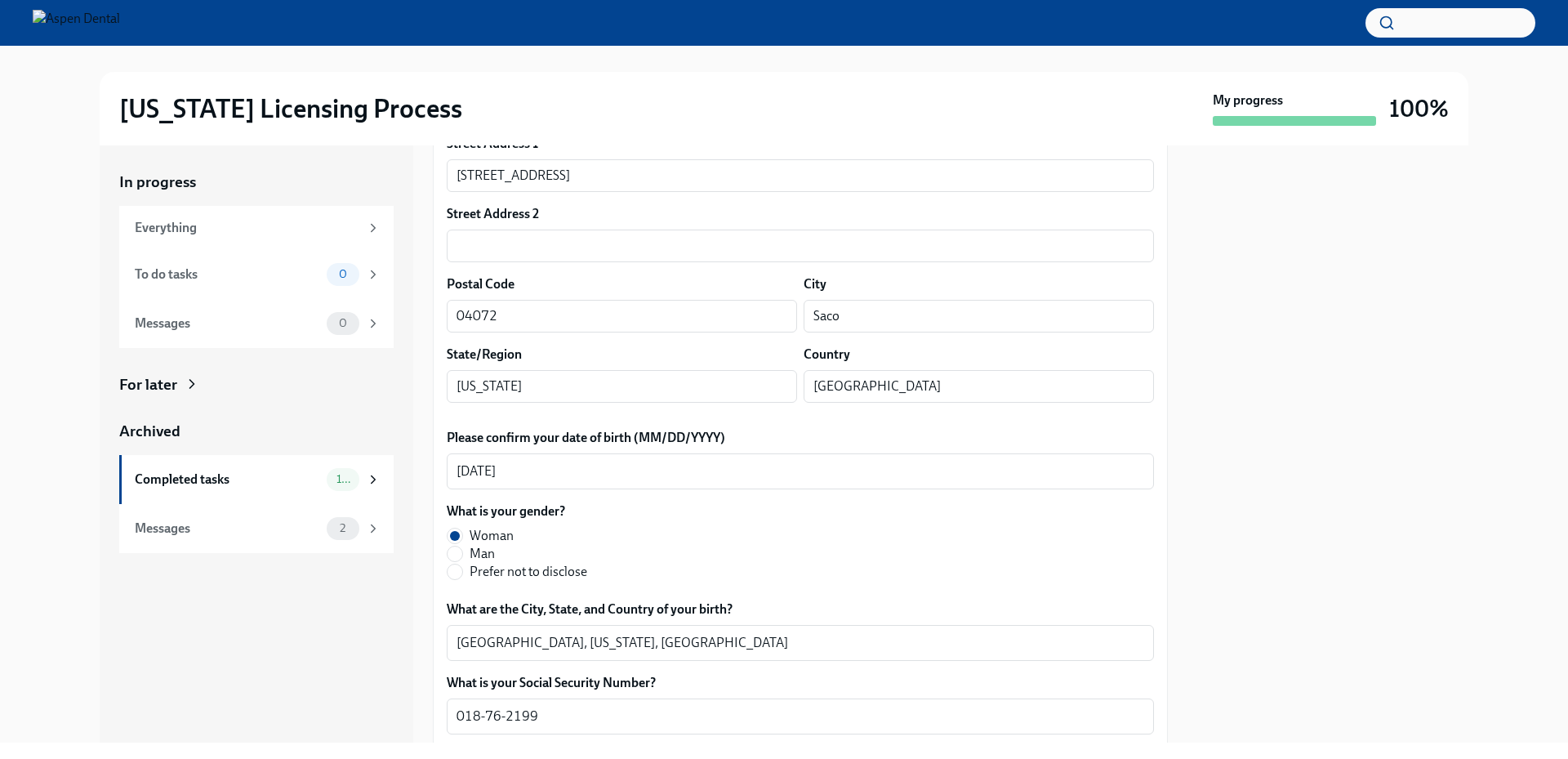
scroll to position [409, 0]
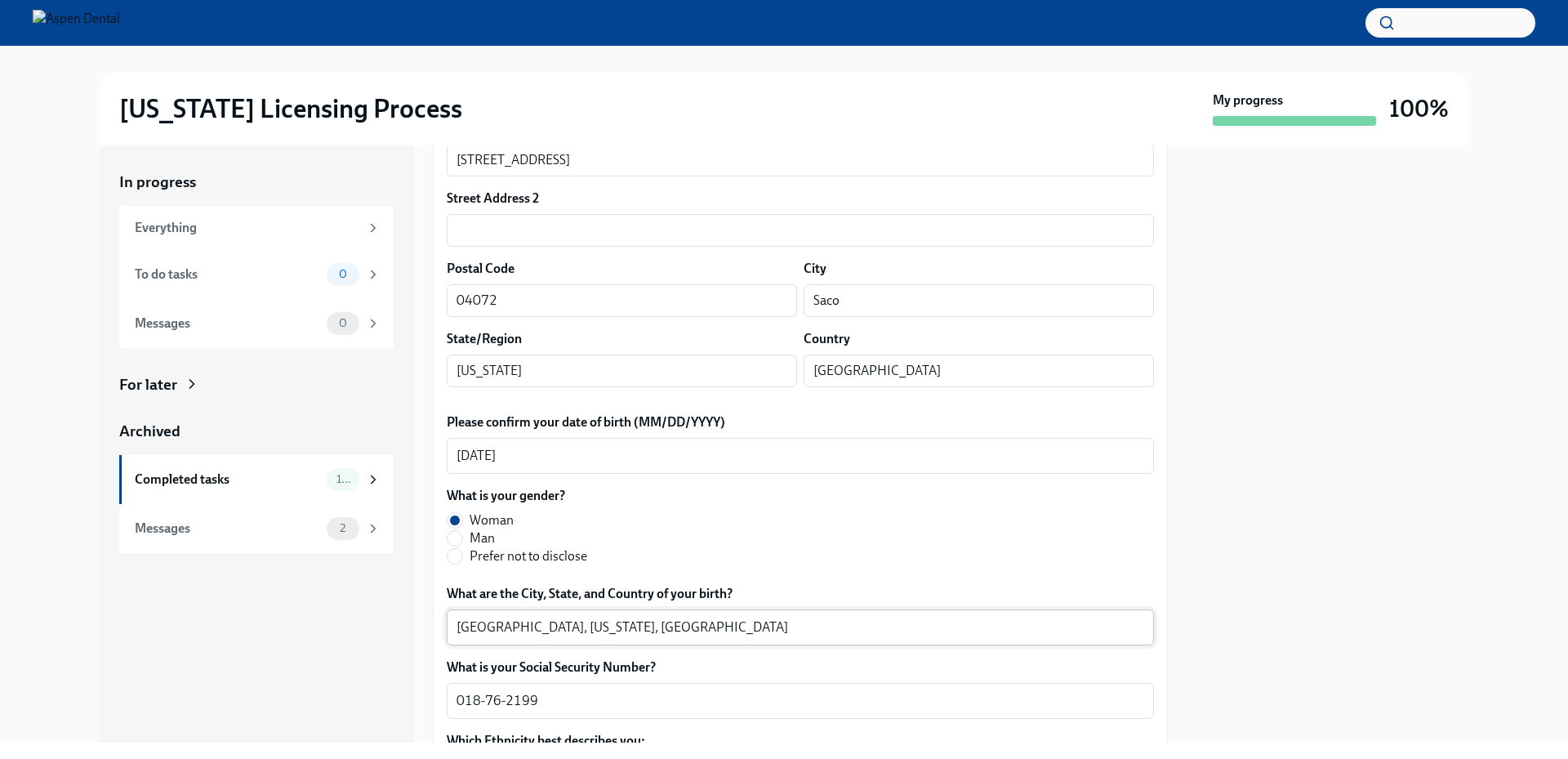
click at [486, 621] on textarea "Newton, Maine, USA" at bounding box center [800, 627] width 687 height 20
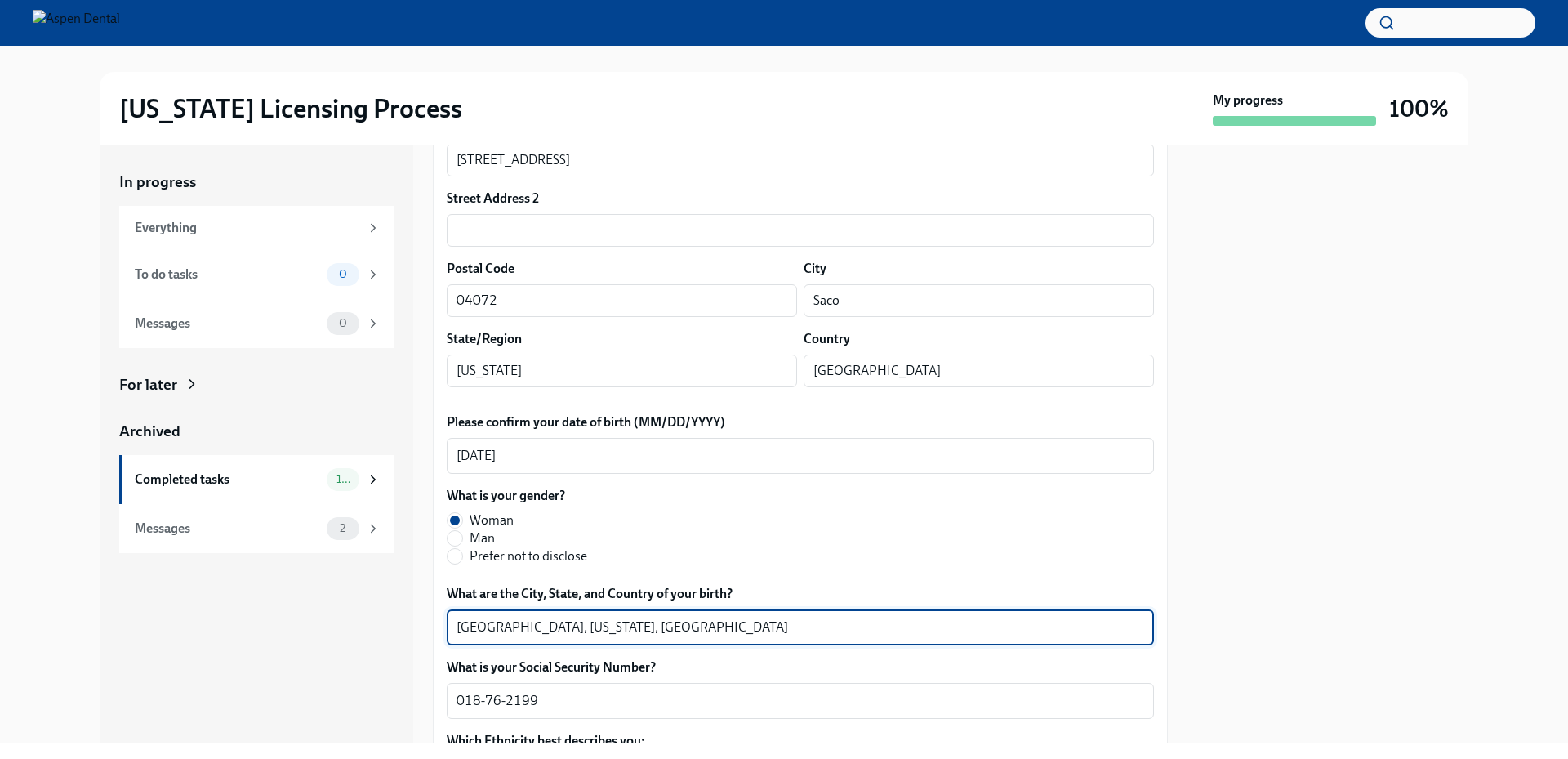
click at [486, 621] on textarea "Newton, Maine, USA" at bounding box center [800, 627] width 687 height 20
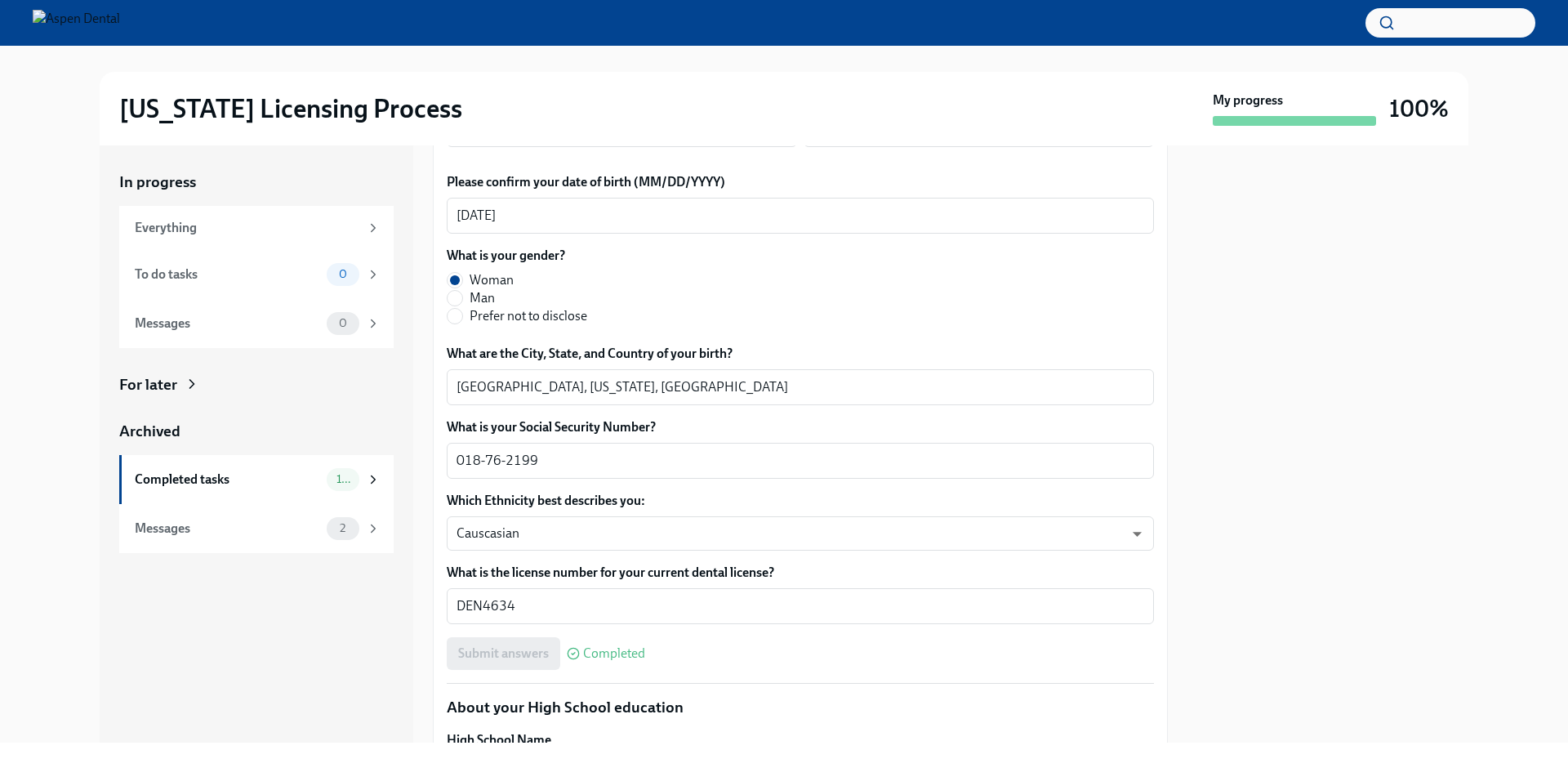
scroll to position [653, 0]
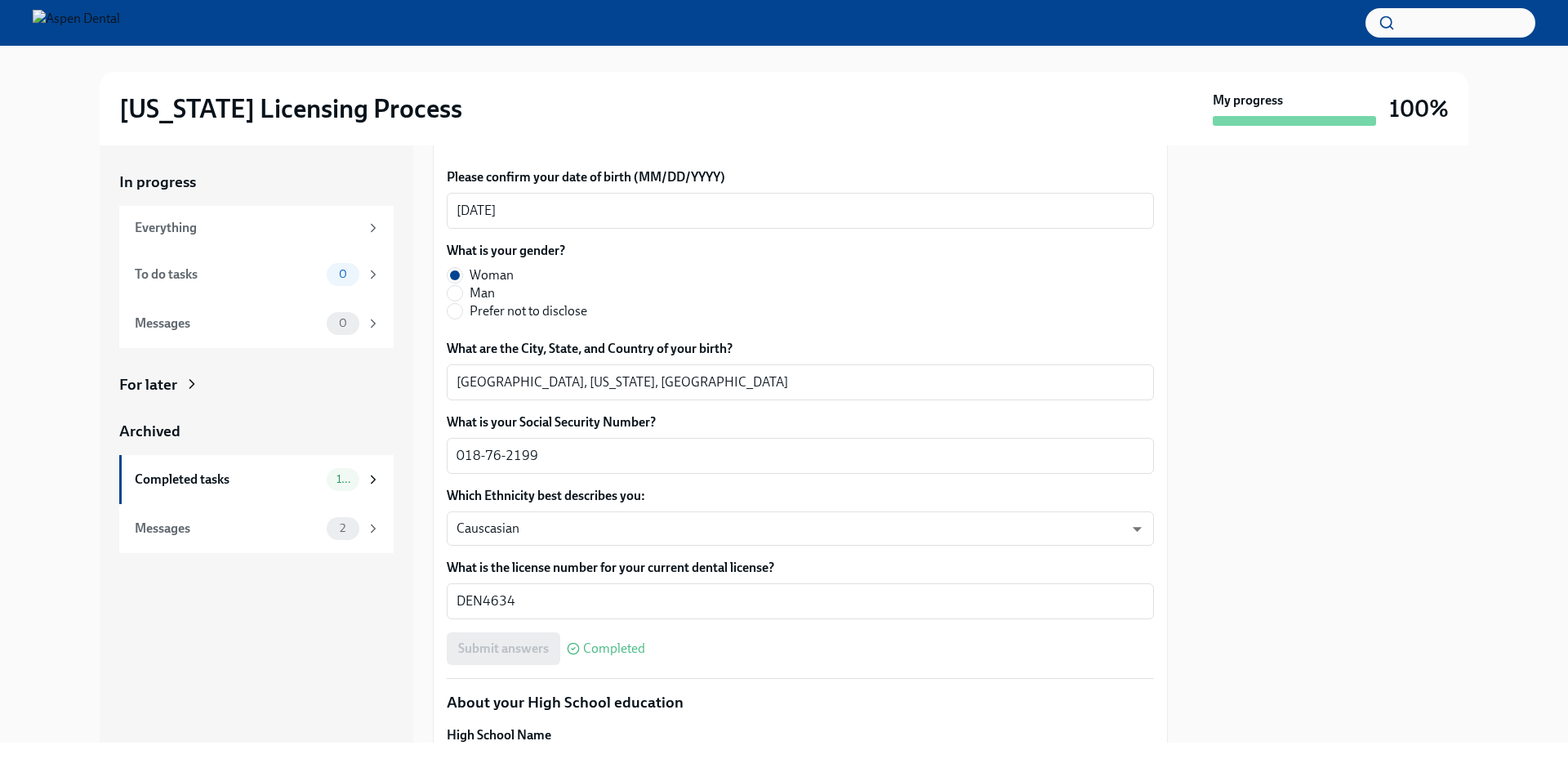
click at [1455, 343] on div at bounding box center [1328, 444] width 281 height 597
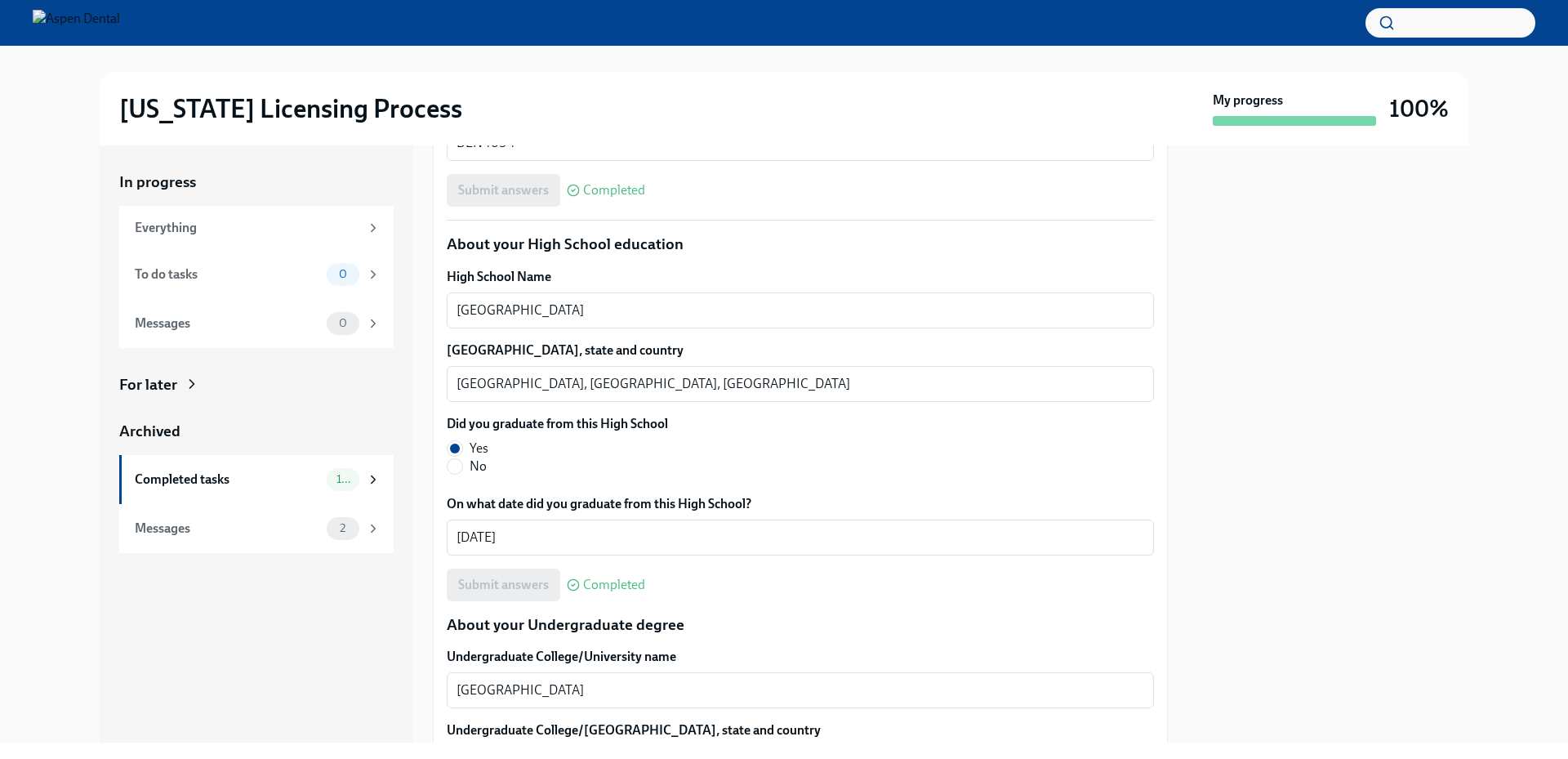
scroll to position [1062, 0]
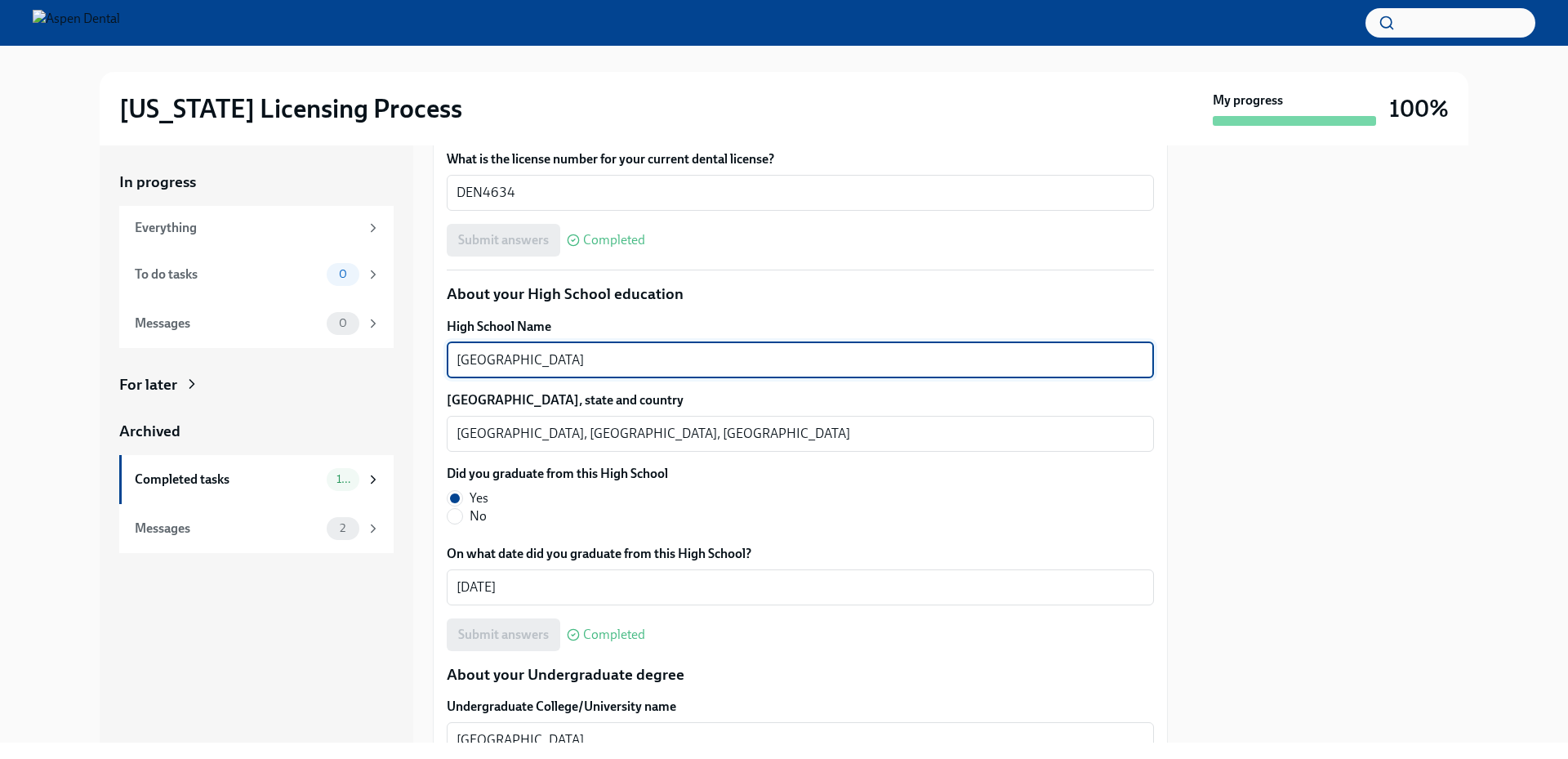
drag, startPoint x: 584, startPoint y: 364, endPoint x: 440, endPoint y: 359, distance: 144.1
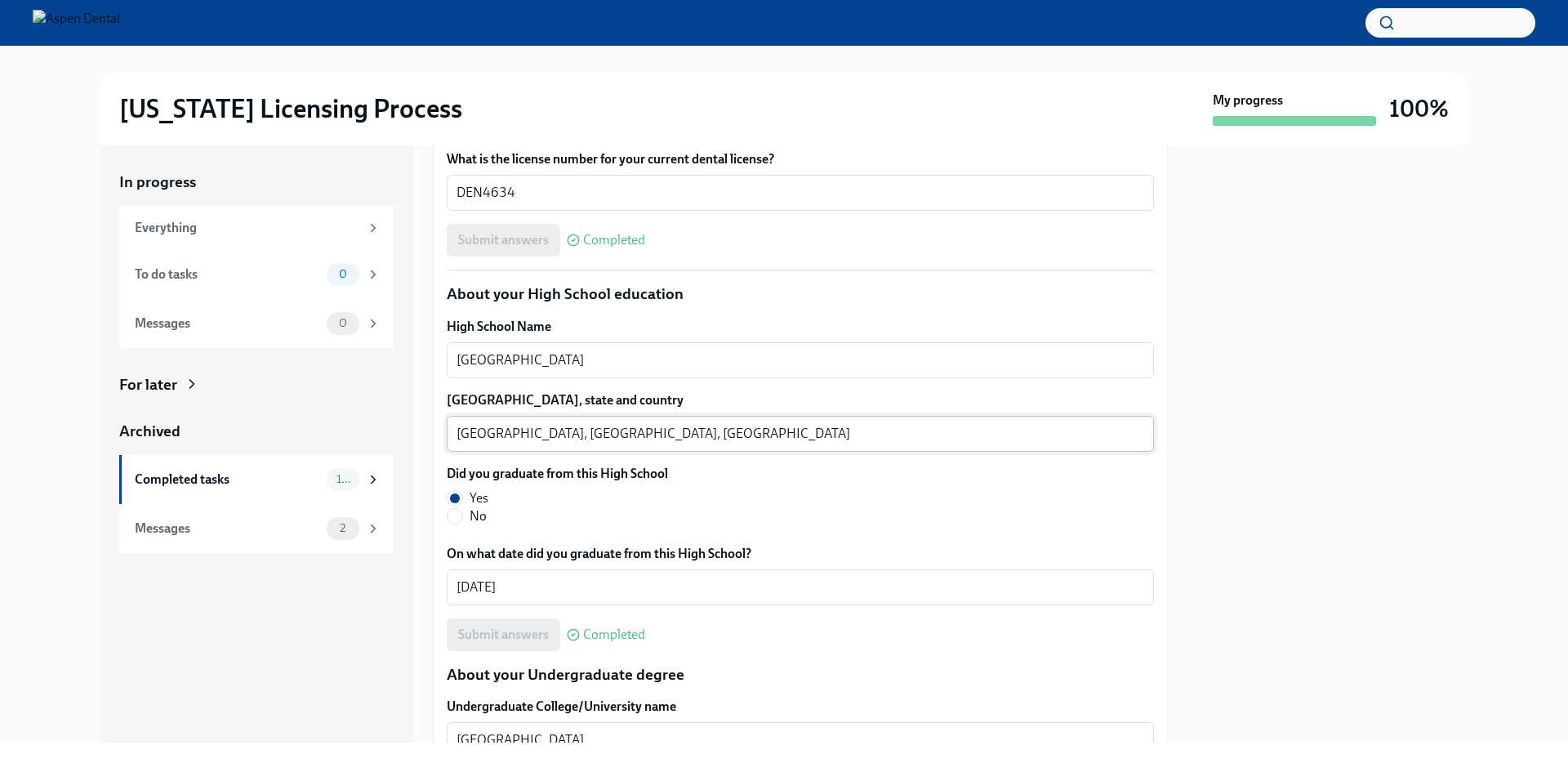
click at [475, 429] on textarea "Waltham, MA, USA" at bounding box center [800, 434] width 687 height 20
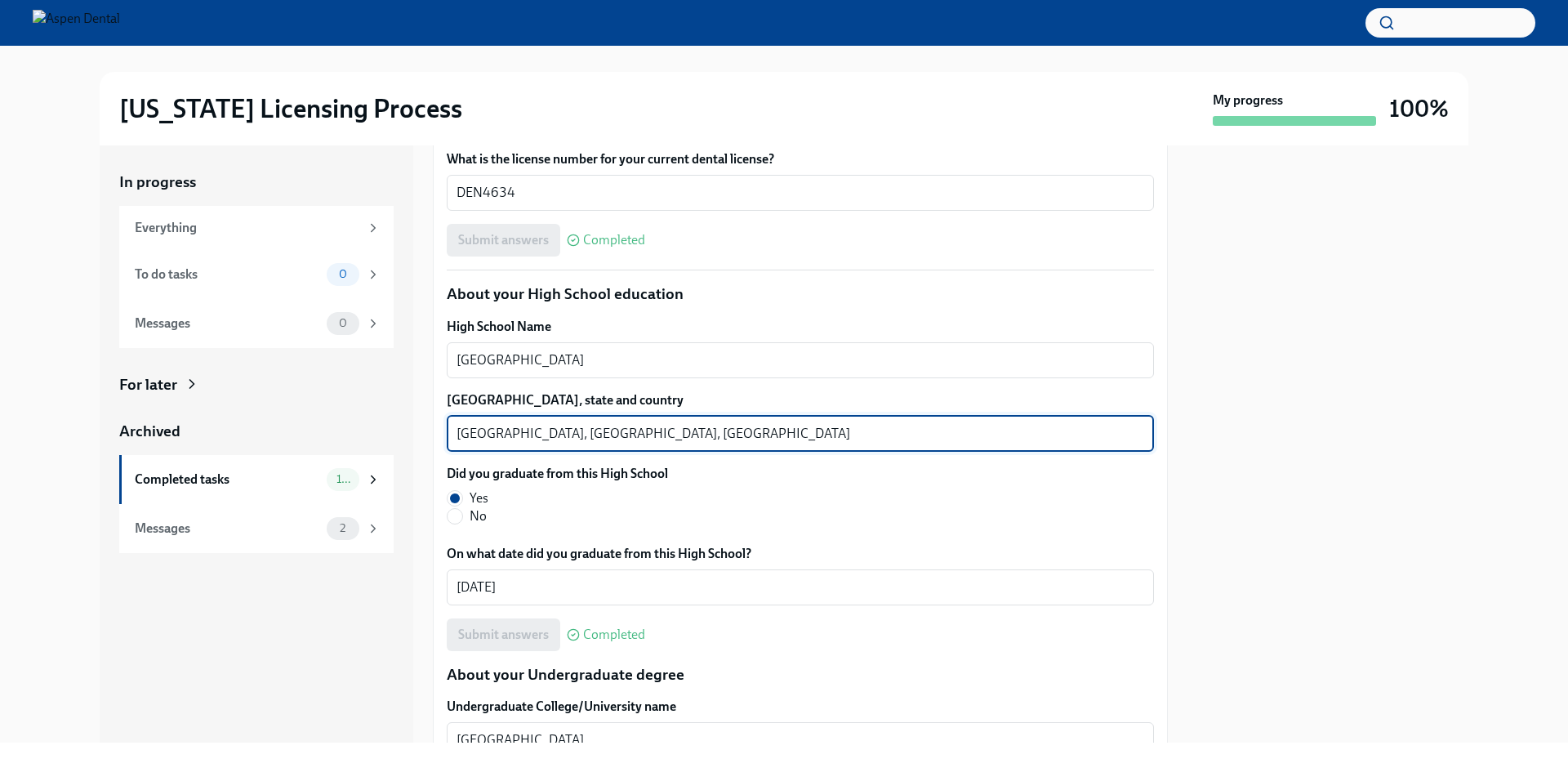
click at [475, 429] on textarea "Waltham, MA, USA" at bounding box center [800, 434] width 687 height 20
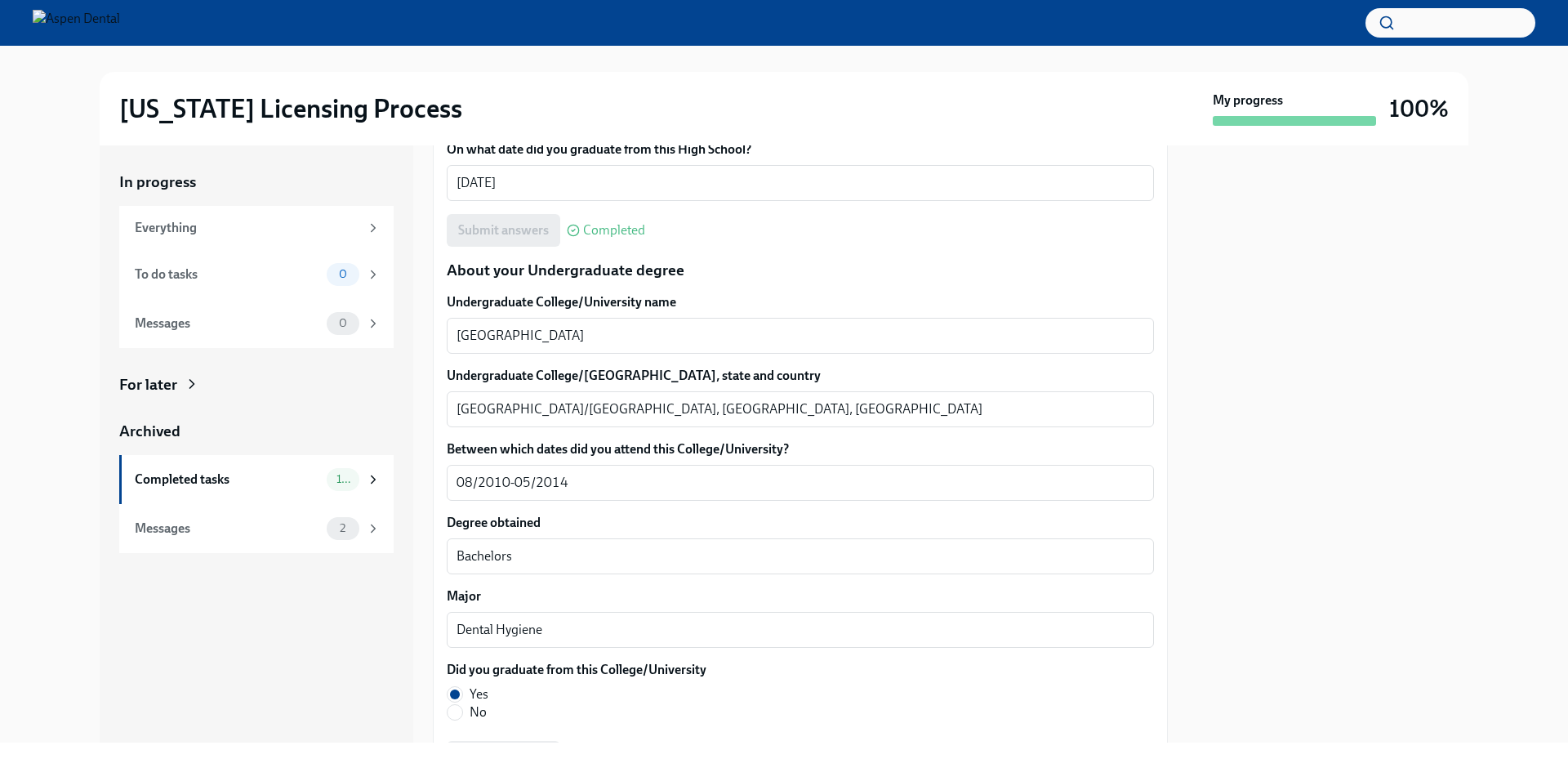
scroll to position [1470, 0]
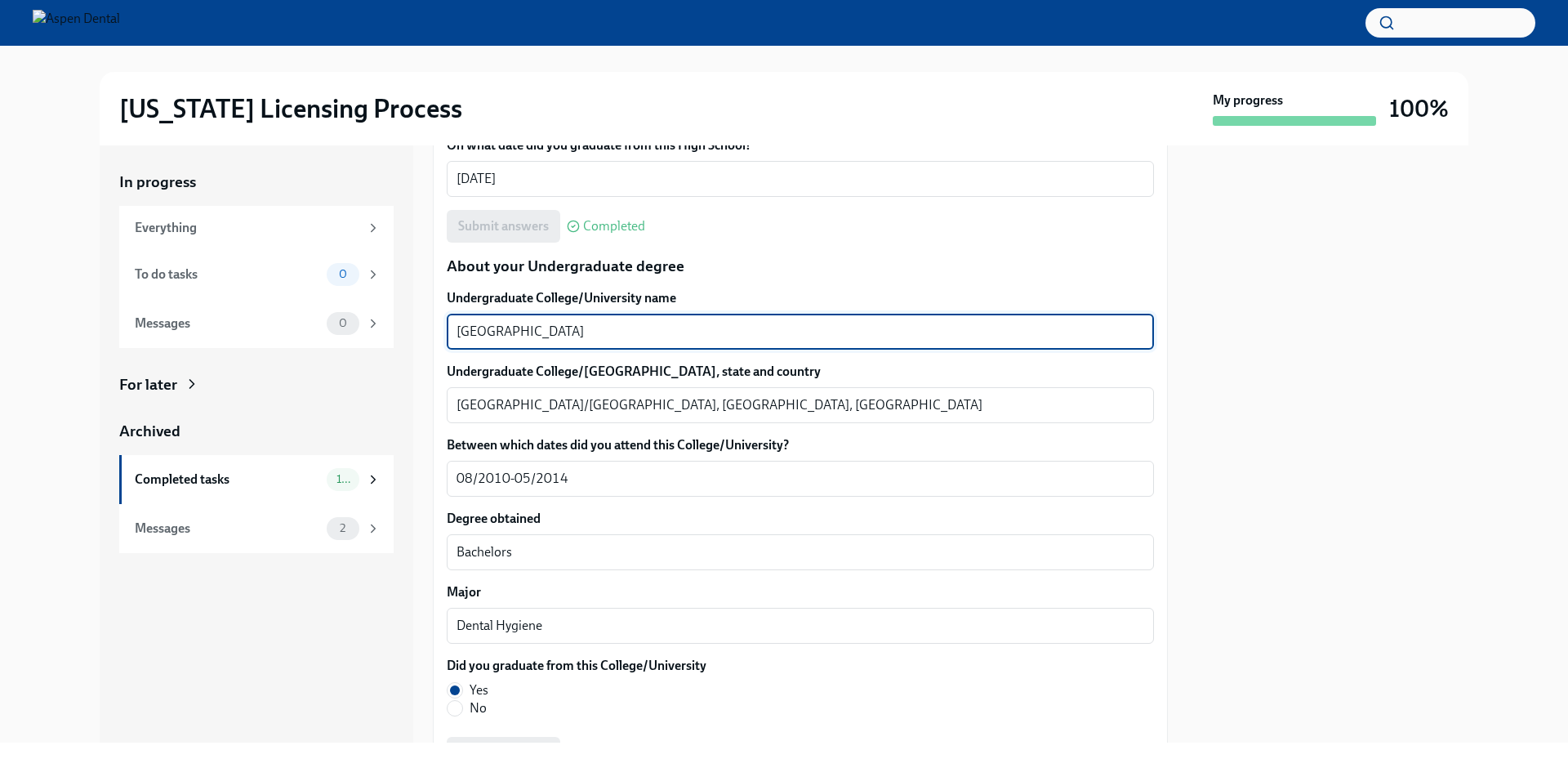
drag, startPoint x: 594, startPoint y: 323, endPoint x: 415, endPoint y: 324, distance: 179.0
click at [415, 324] on div "In progress Everything To do tasks 0 Messages 0 For later Archived Completed ta…" at bounding box center [784, 444] width 1369 height 597
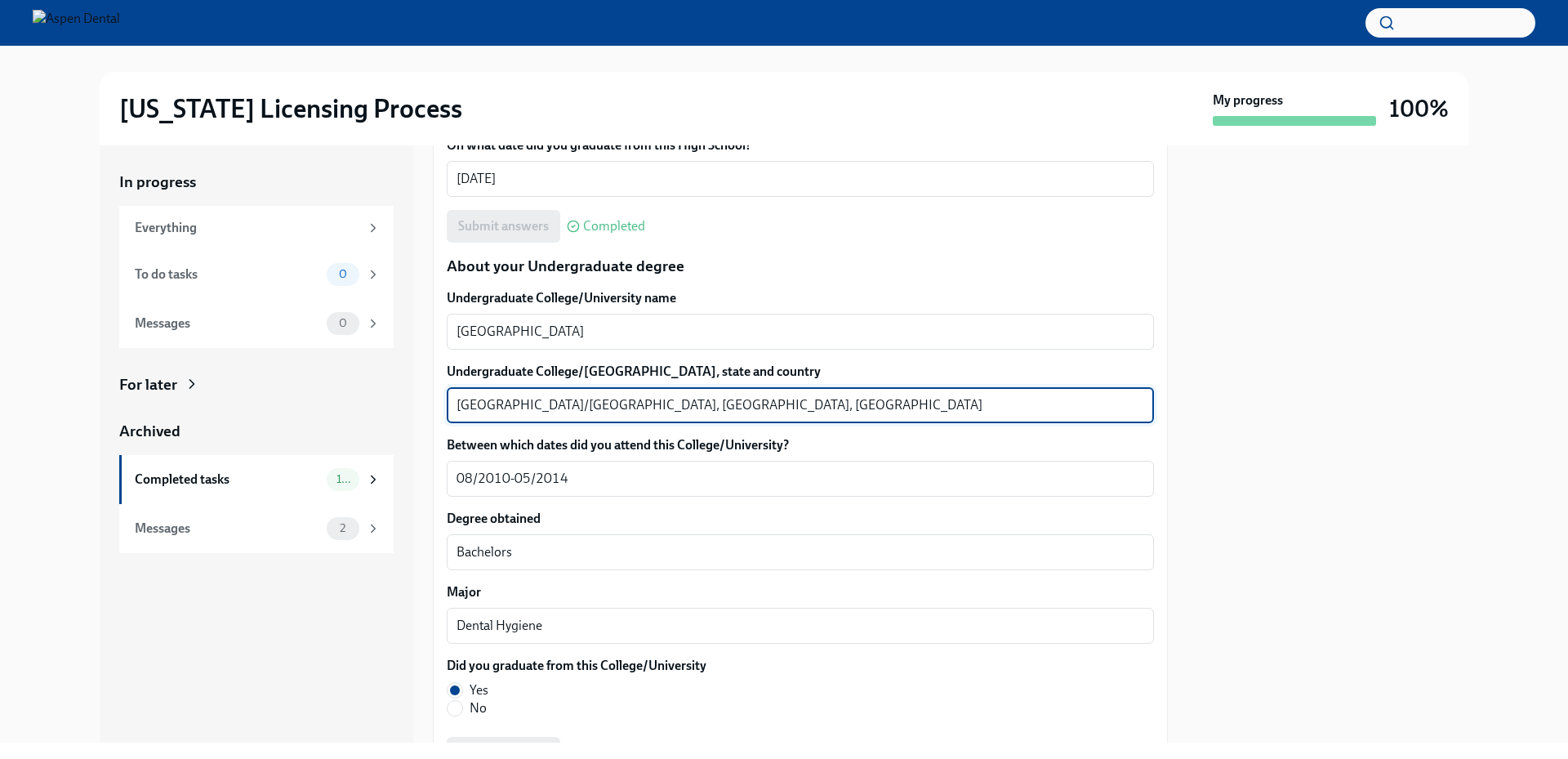
drag, startPoint x: 458, startPoint y: 403, endPoint x: 562, endPoint y: 405, distance: 104.0
click at [562, 405] on textarea "Biddeford/Portland, ME, USA" at bounding box center [800, 405] width 687 height 20
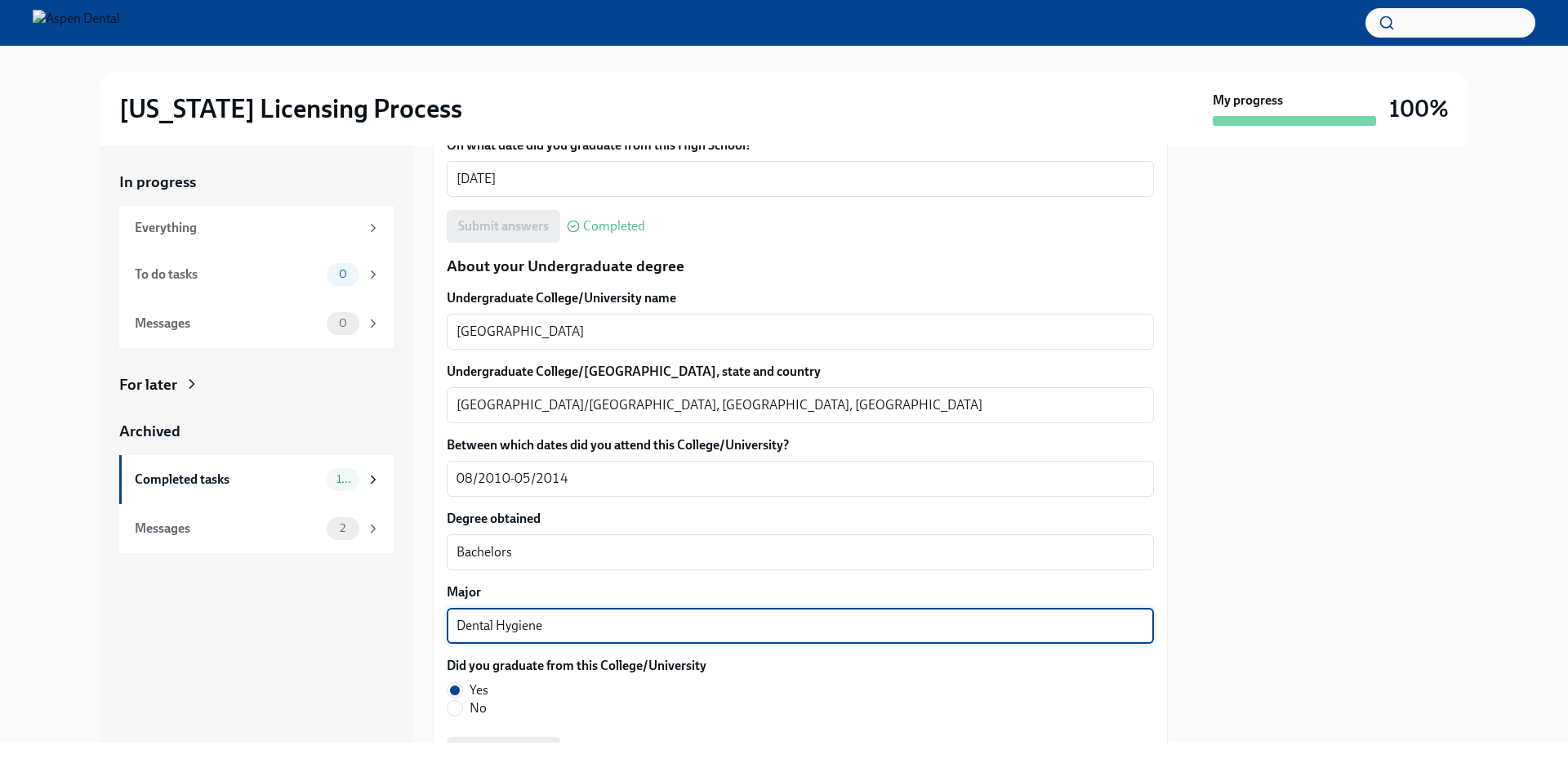
drag, startPoint x: 550, startPoint y: 628, endPoint x: 450, endPoint y: 617, distance: 100.6
click at [450, 617] on div "Dental Hygiene x ​" at bounding box center [801, 626] width 707 height 36
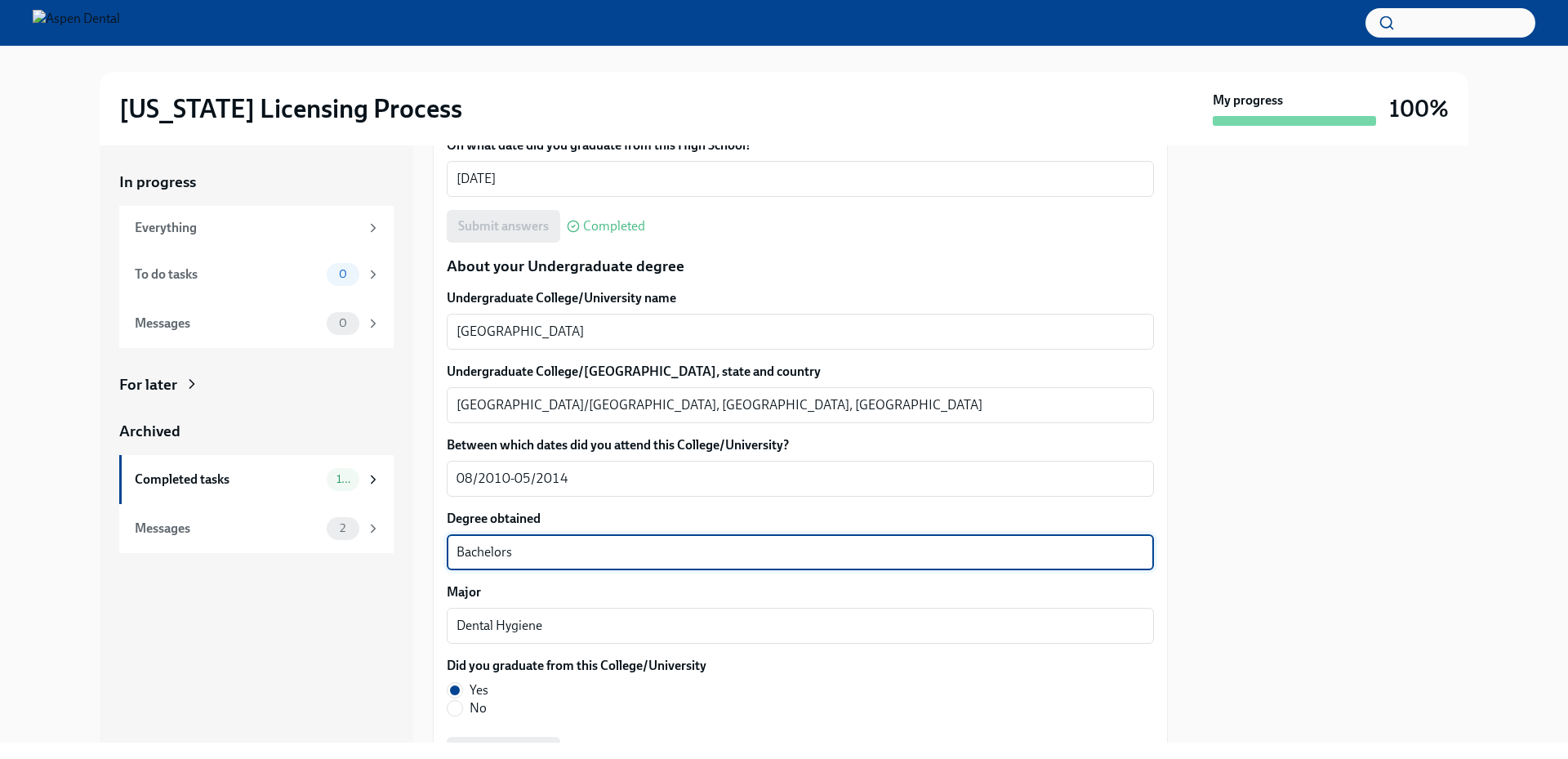
drag, startPoint x: 529, startPoint y: 548, endPoint x: 435, endPoint y: 545, distance: 94.0
click at [435, 545] on div "We will fill out the Illinois State Application Form on your behalf – we'll jus…" at bounding box center [800, 641] width 735 height 3517
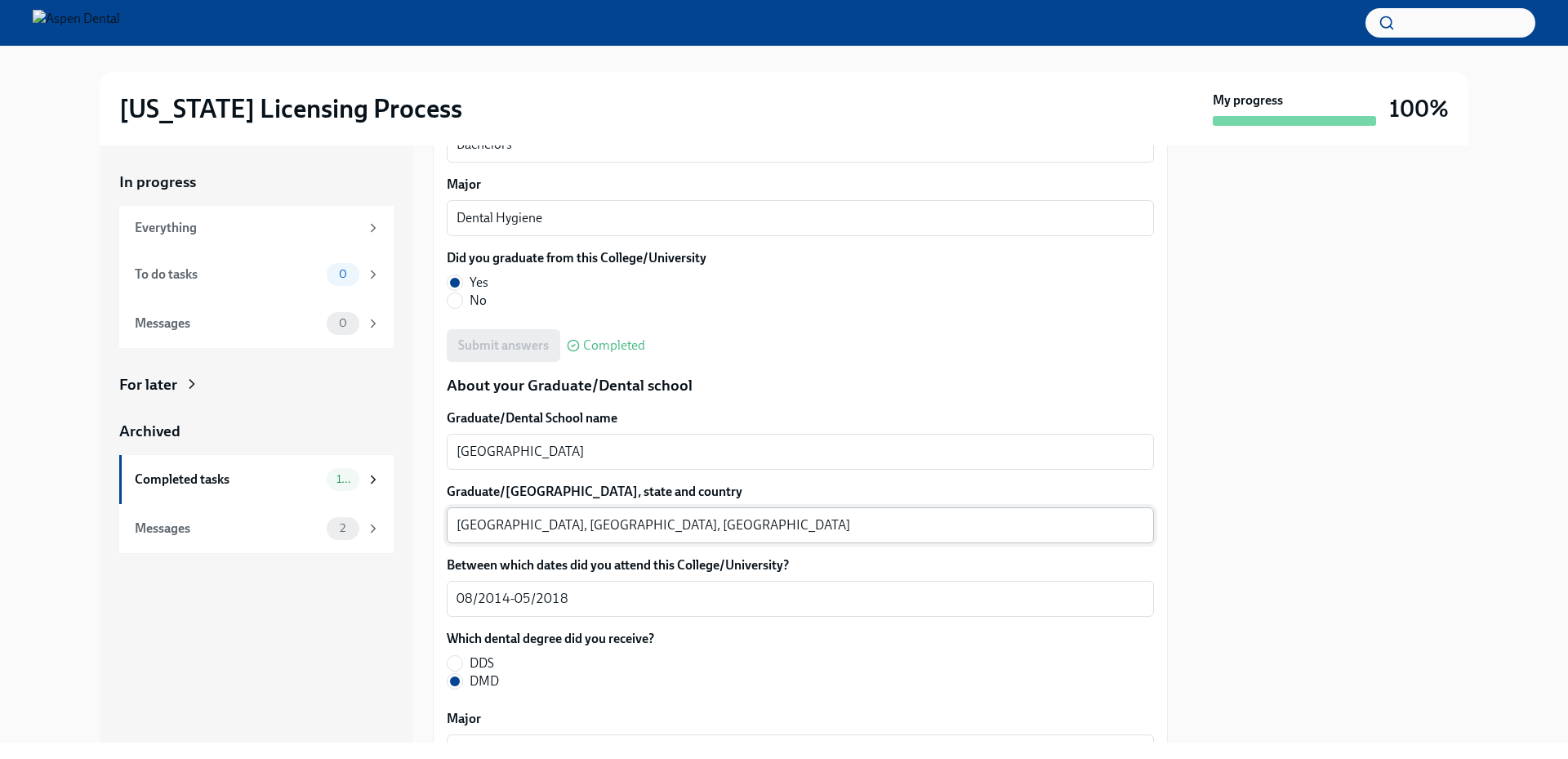
scroll to position [1879, 0]
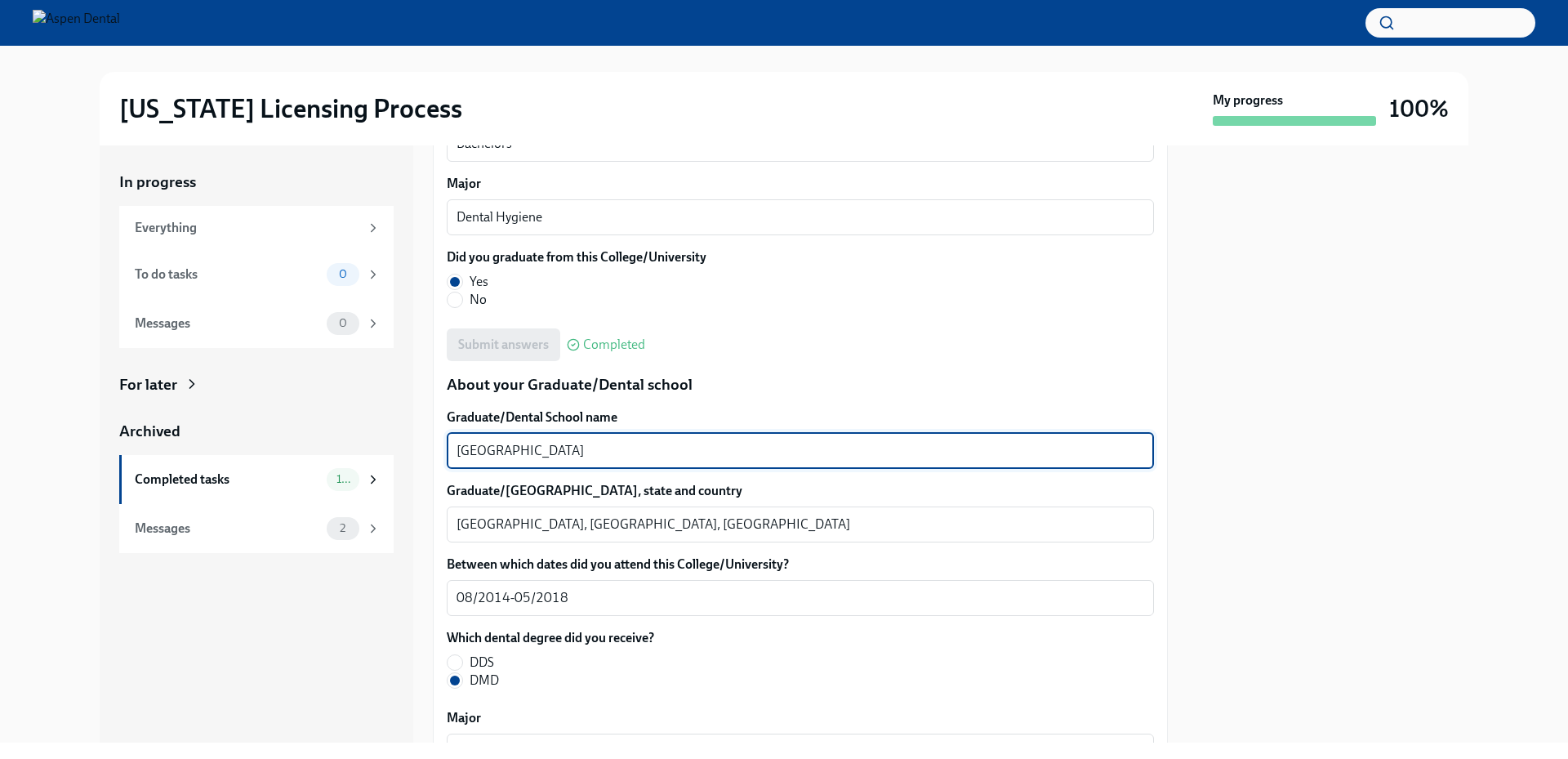
drag, startPoint x: 611, startPoint y: 452, endPoint x: 449, endPoint y: 443, distance: 162.2
click at [449, 443] on div "University of New England x ​" at bounding box center [801, 451] width 707 height 36
click at [803, 438] on div "University of New England x ​" at bounding box center [801, 451] width 707 height 36
click at [643, 443] on textarea "University of New England" at bounding box center [800, 451] width 687 height 20
click at [643, 454] on textarea "University of New England" at bounding box center [800, 451] width 687 height 20
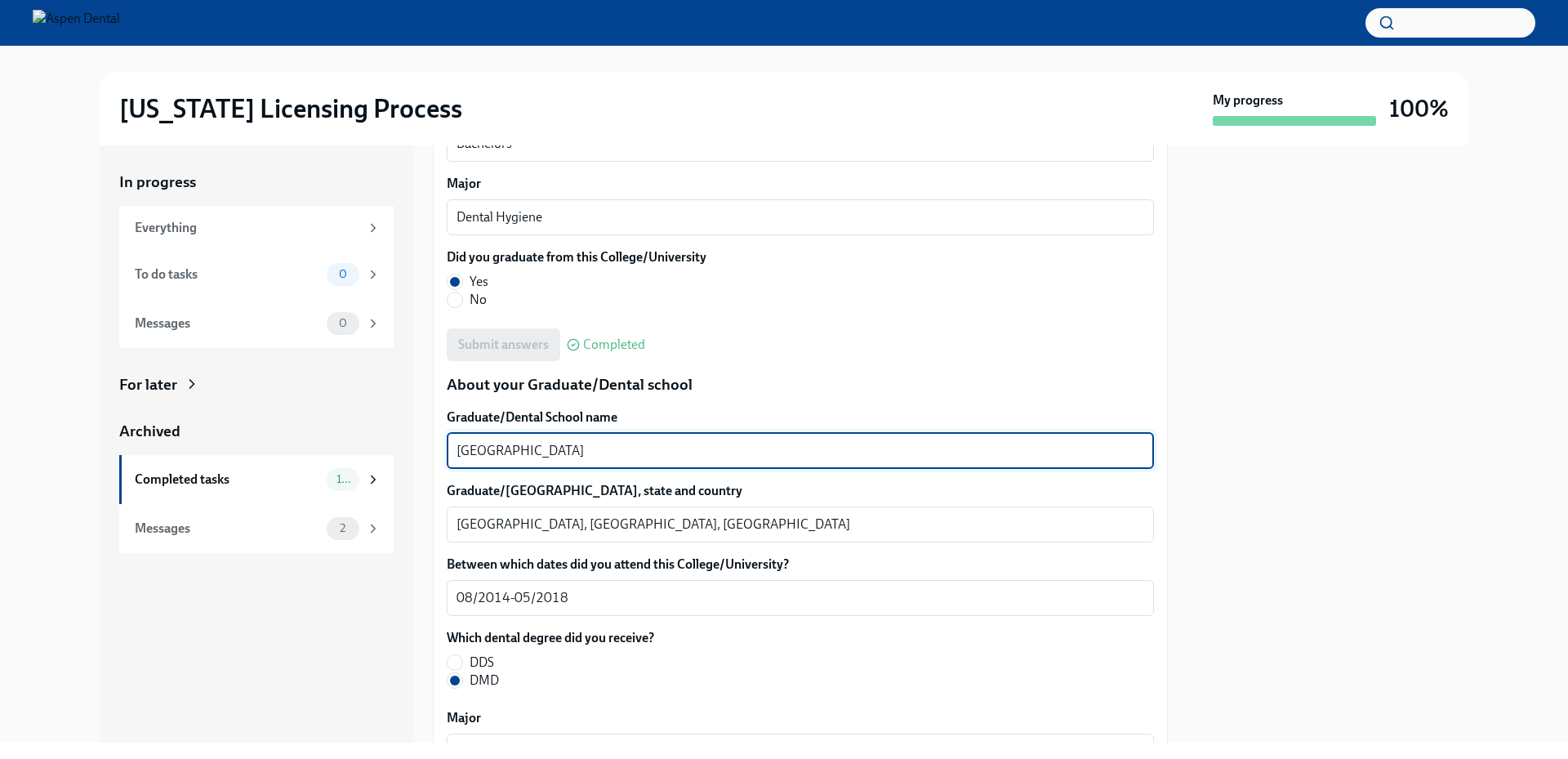
drag, startPoint x: 611, startPoint y: 450, endPoint x: 448, endPoint y: 446, distance: 163.0
click at [448, 446] on div "University of New England x ​" at bounding box center [801, 451] width 707 height 36
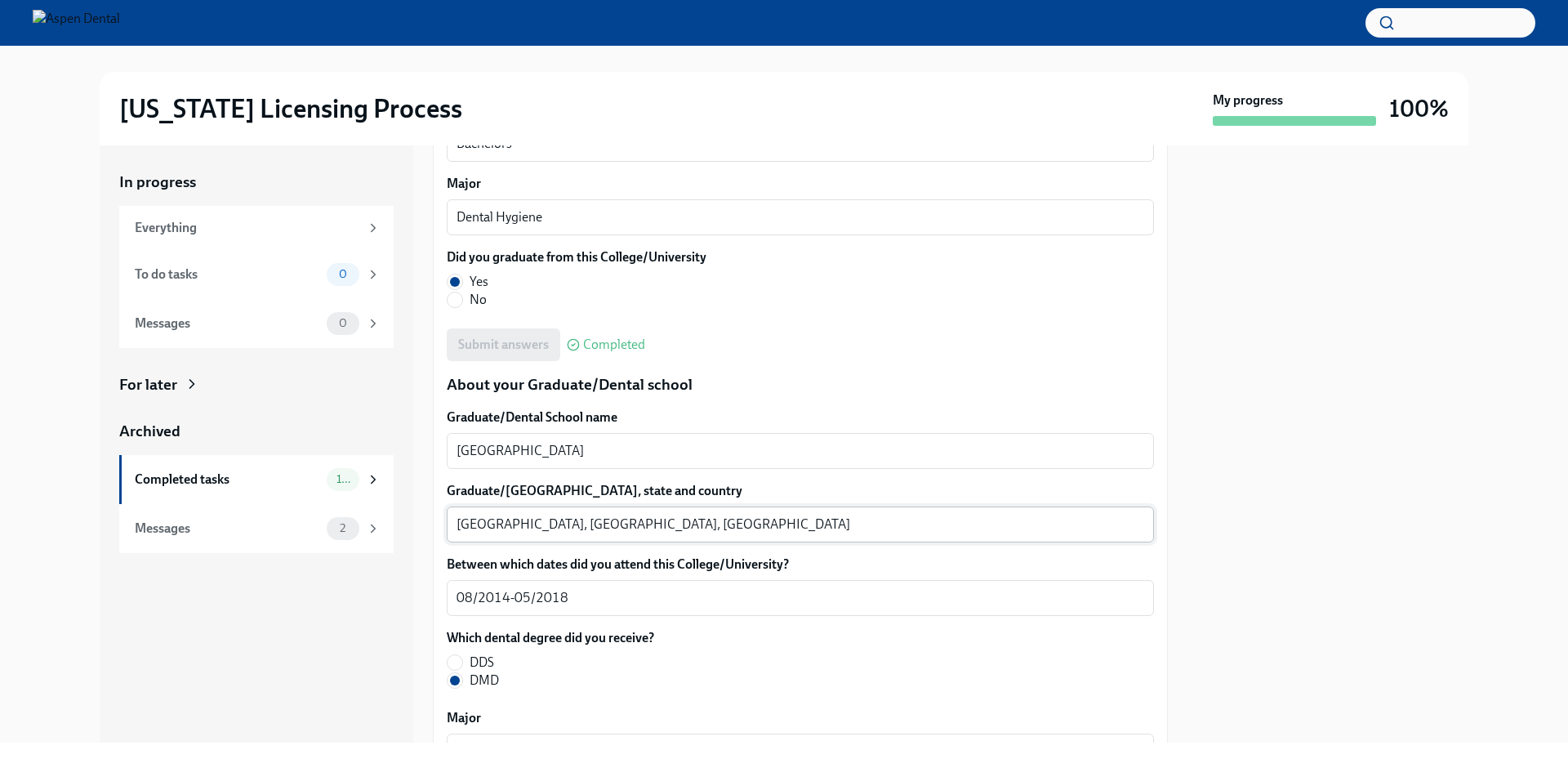
click at [478, 521] on textarea "Portland, ME, USA" at bounding box center [800, 524] width 687 height 20
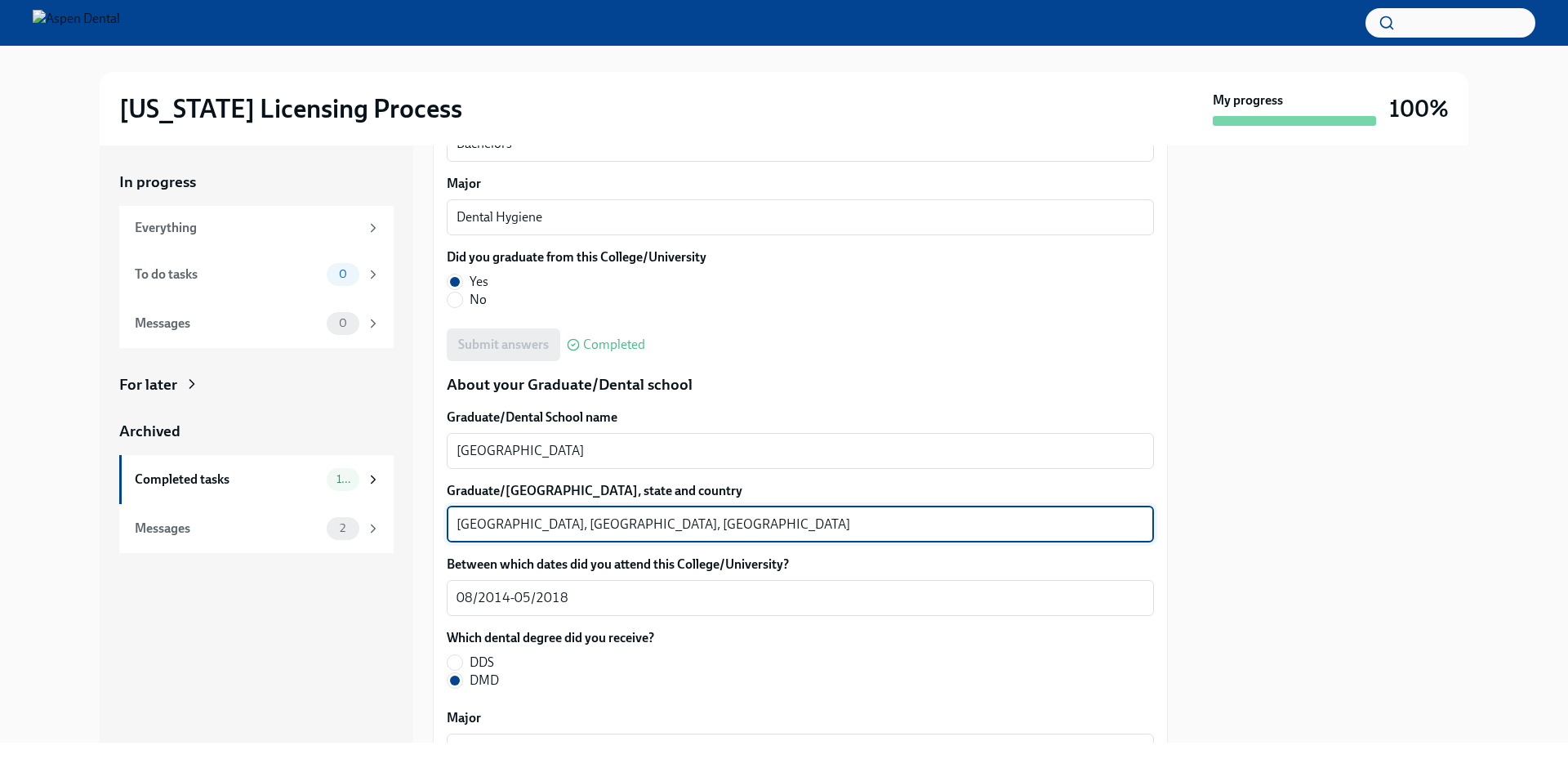
click at [478, 521] on textarea "Portland, ME, USA" at bounding box center [800, 524] width 687 height 20
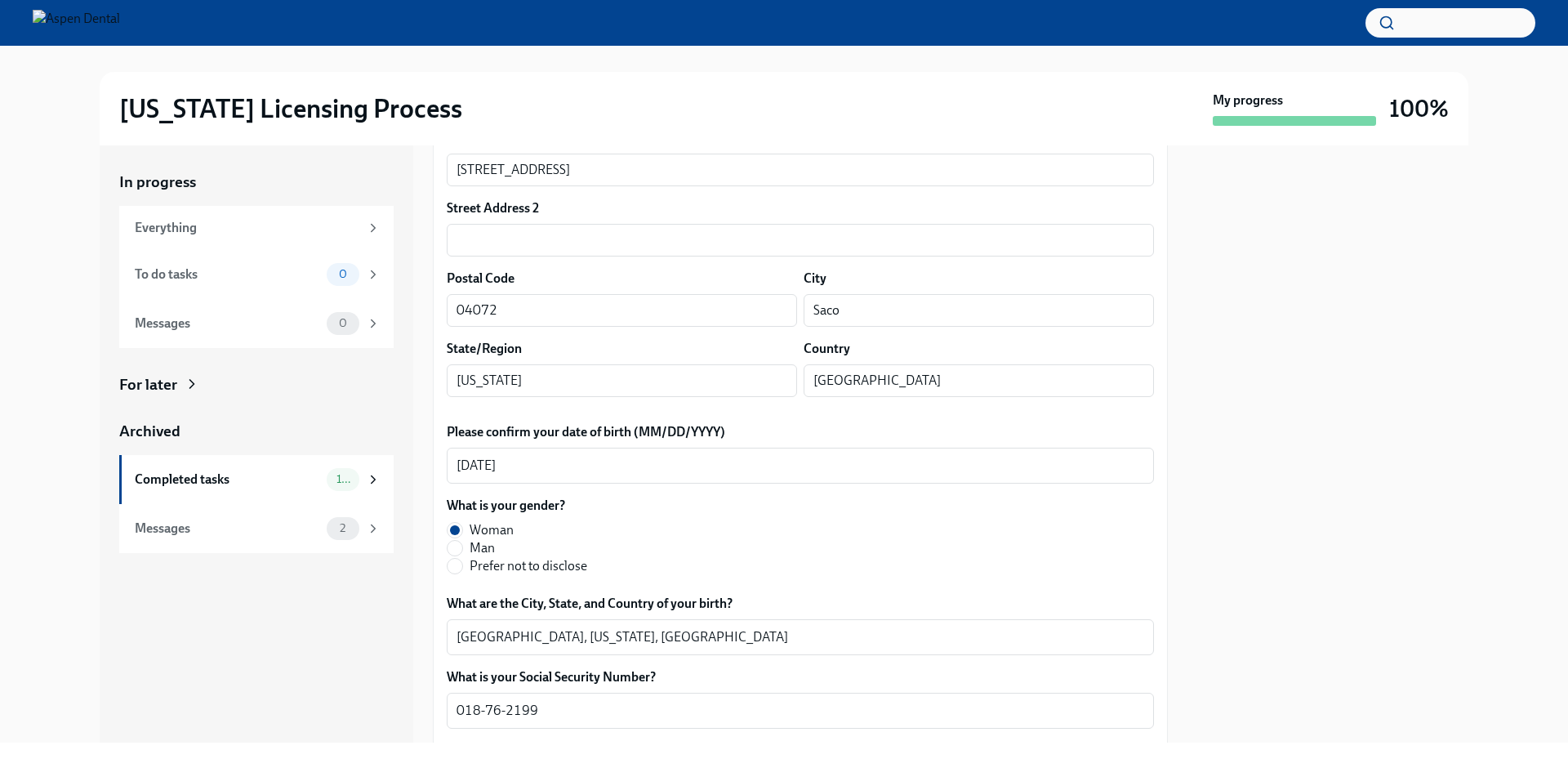
scroll to position [0, 0]
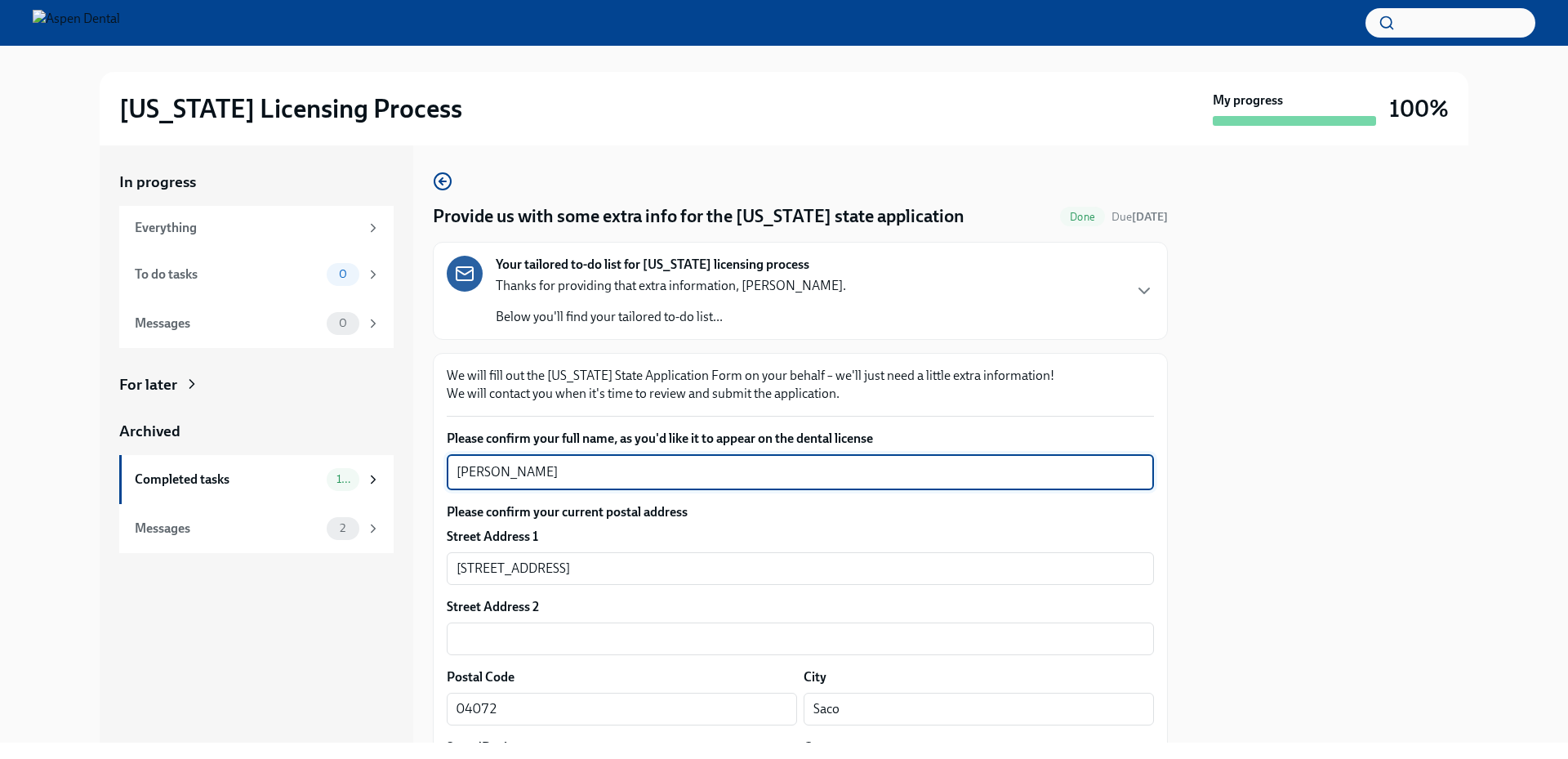
drag, startPoint x: 567, startPoint y: 462, endPoint x: 425, endPoint y: 464, distance: 142.0
click at [425, 464] on div "In progress Everything To do tasks 0 Messages 0 For later Archived Completed ta…" at bounding box center [784, 444] width 1369 height 597
